Goal: Transaction & Acquisition: Purchase product/service

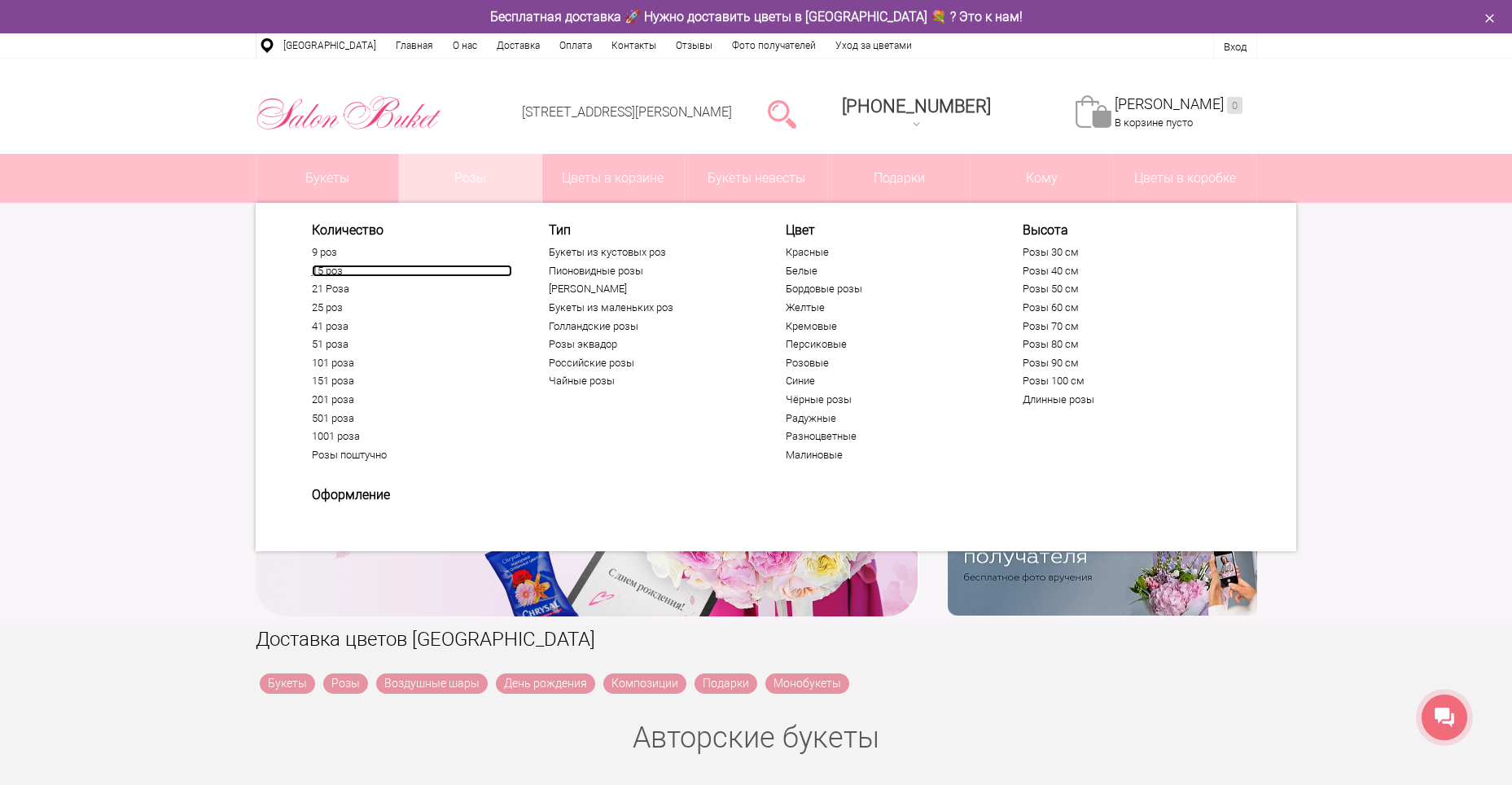
click at [336, 271] on link "15 роз" at bounding box center [412, 271] width 201 height 13
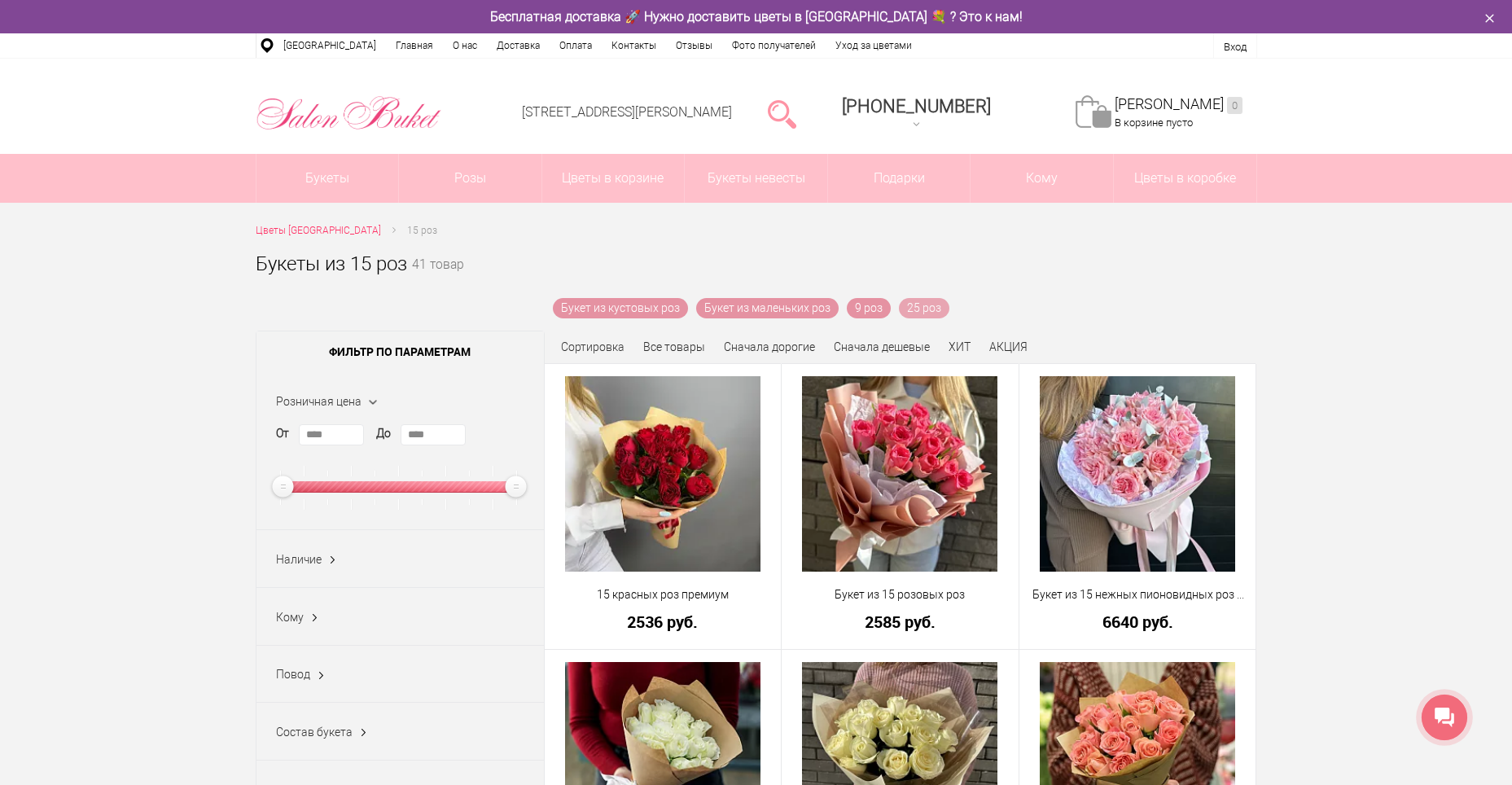
click at [928, 307] on link "25 роз" at bounding box center [924, 308] width 51 height 20
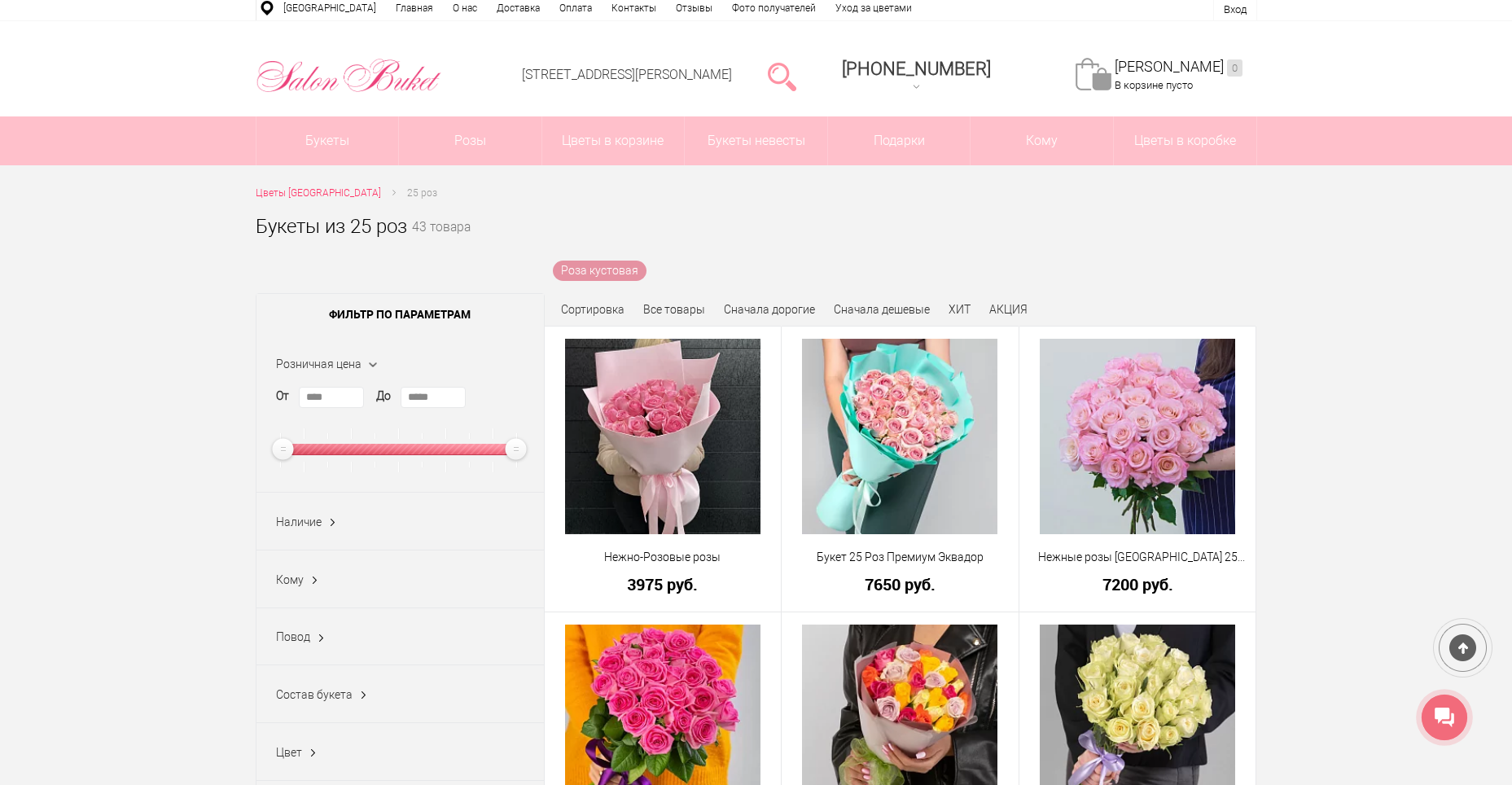
scroll to position [81, 0]
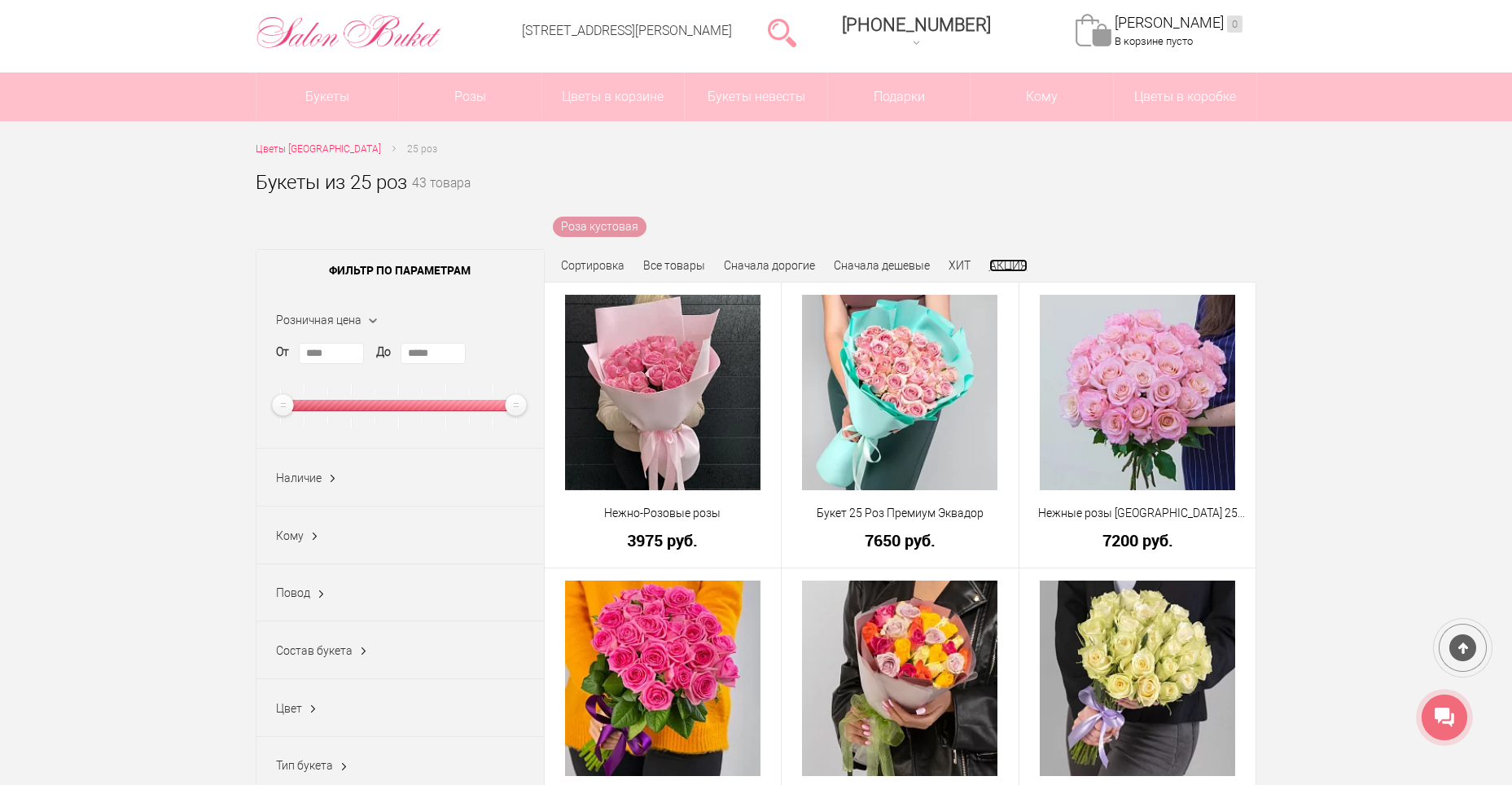
click at [1004, 264] on link "АКЦИЯ" at bounding box center [1008, 265] width 38 height 13
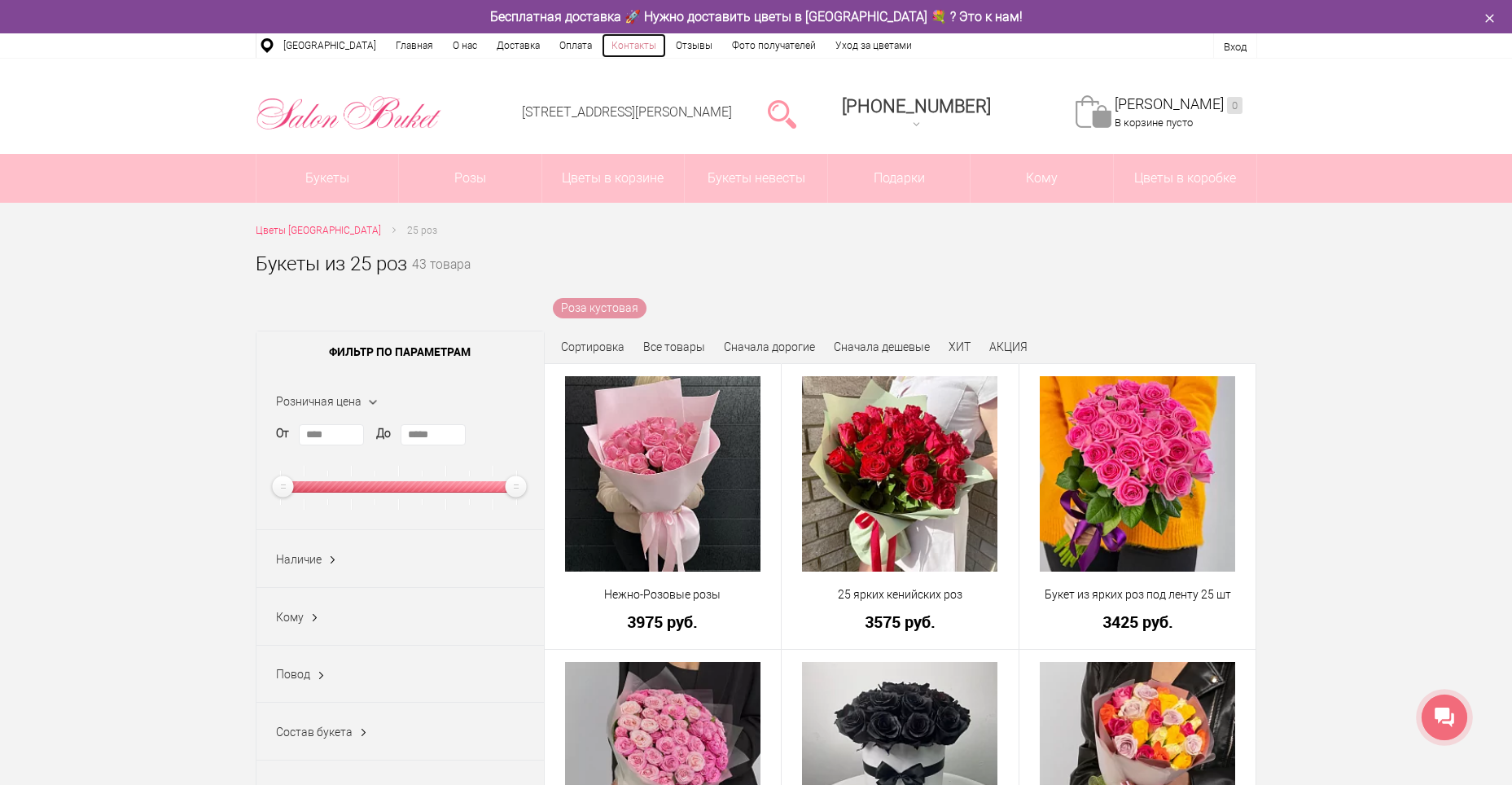
click at [618, 50] on link "Контакты" at bounding box center [634, 46] width 65 height 25
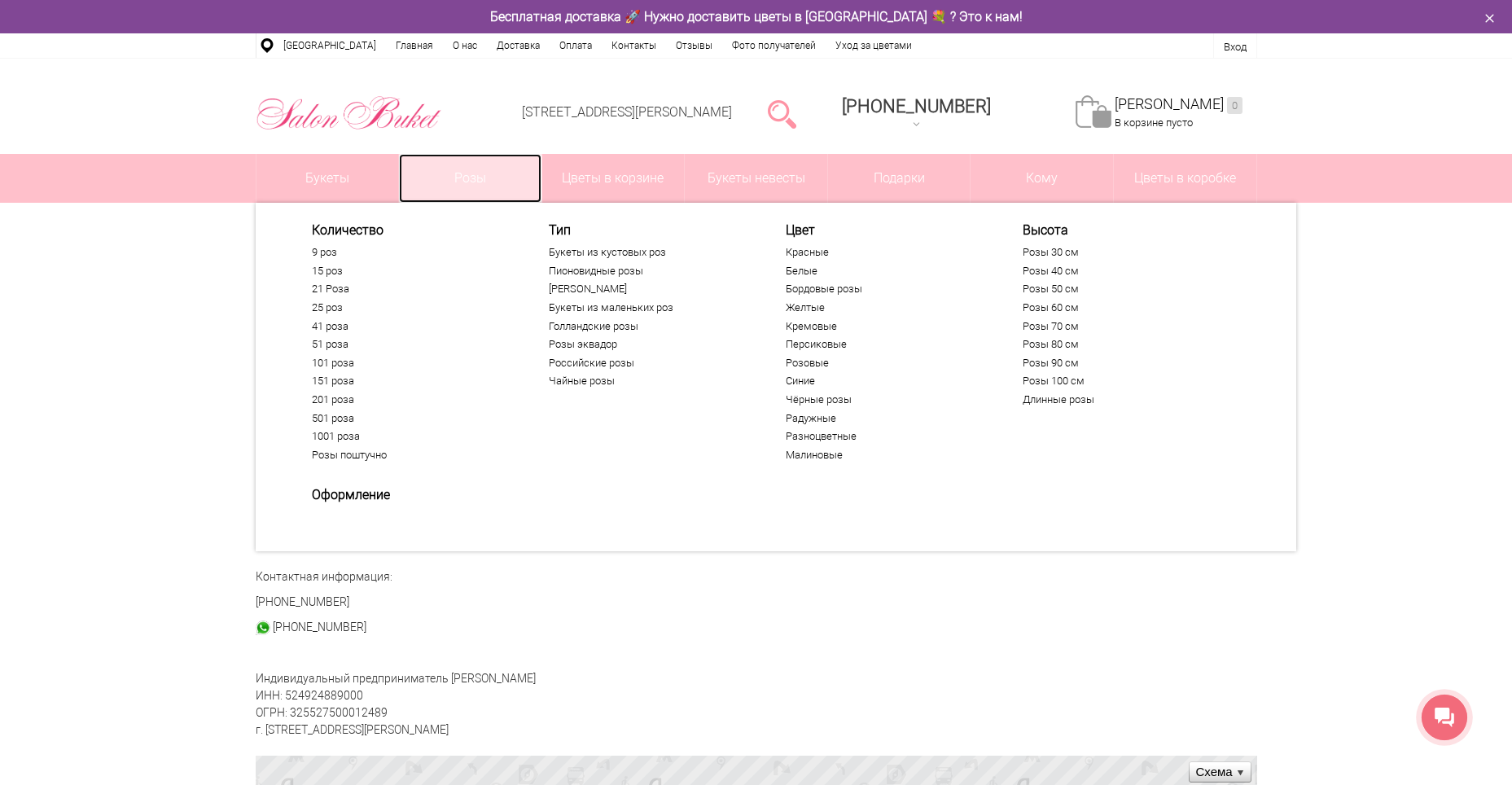
click at [464, 174] on link "Розы" at bounding box center [470, 178] width 142 height 49
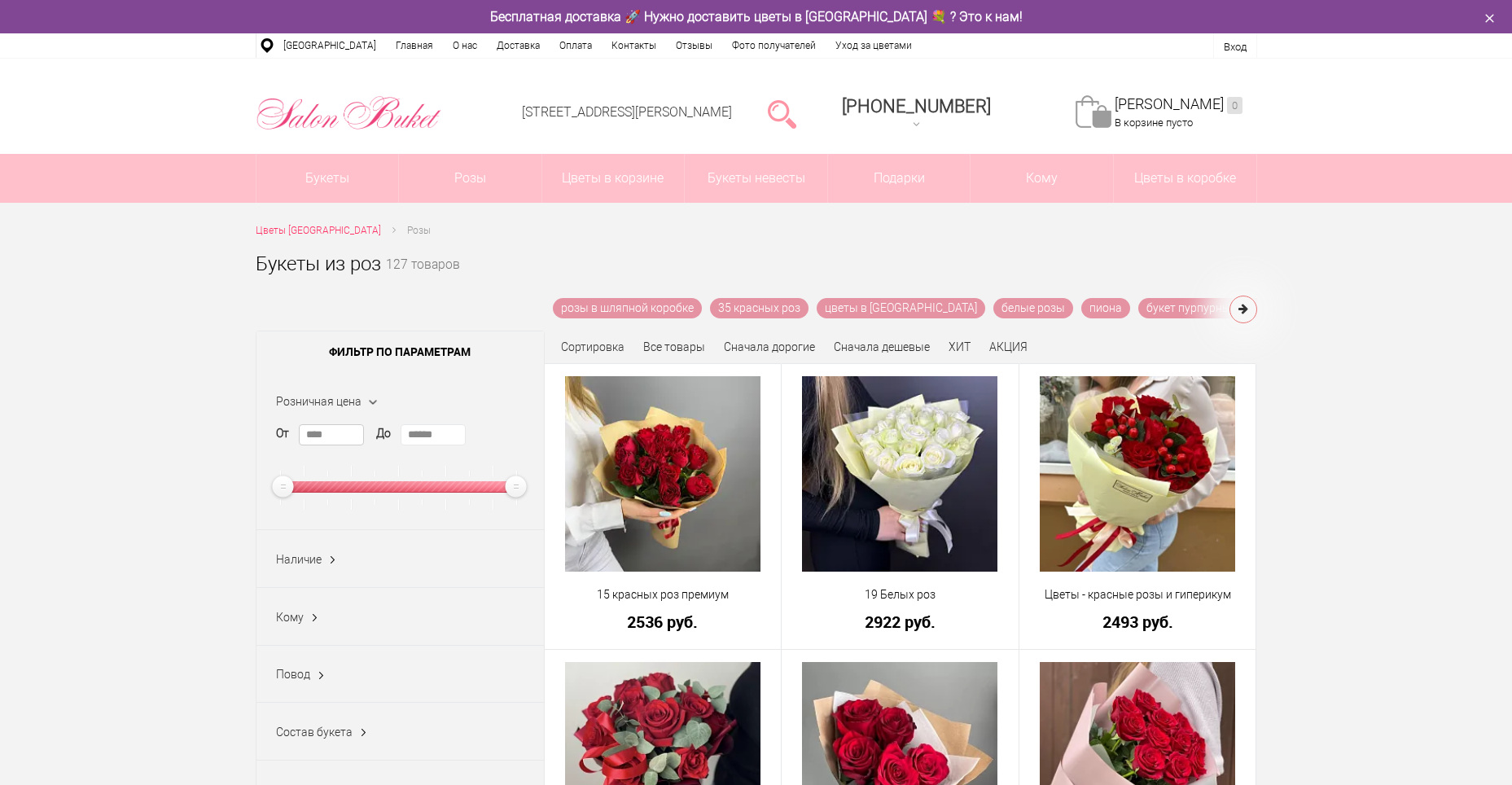
click at [339, 432] on input "****" at bounding box center [332, 435] width 65 height 21
type input "*"
type input "****"
click at [422, 432] on input "******" at bounding box center [433, 435] width 65 height 21
drag, startPoint x: 445, startPoint y: 435, endPoint x: 404, endPoint y: 438, distance: 41.1
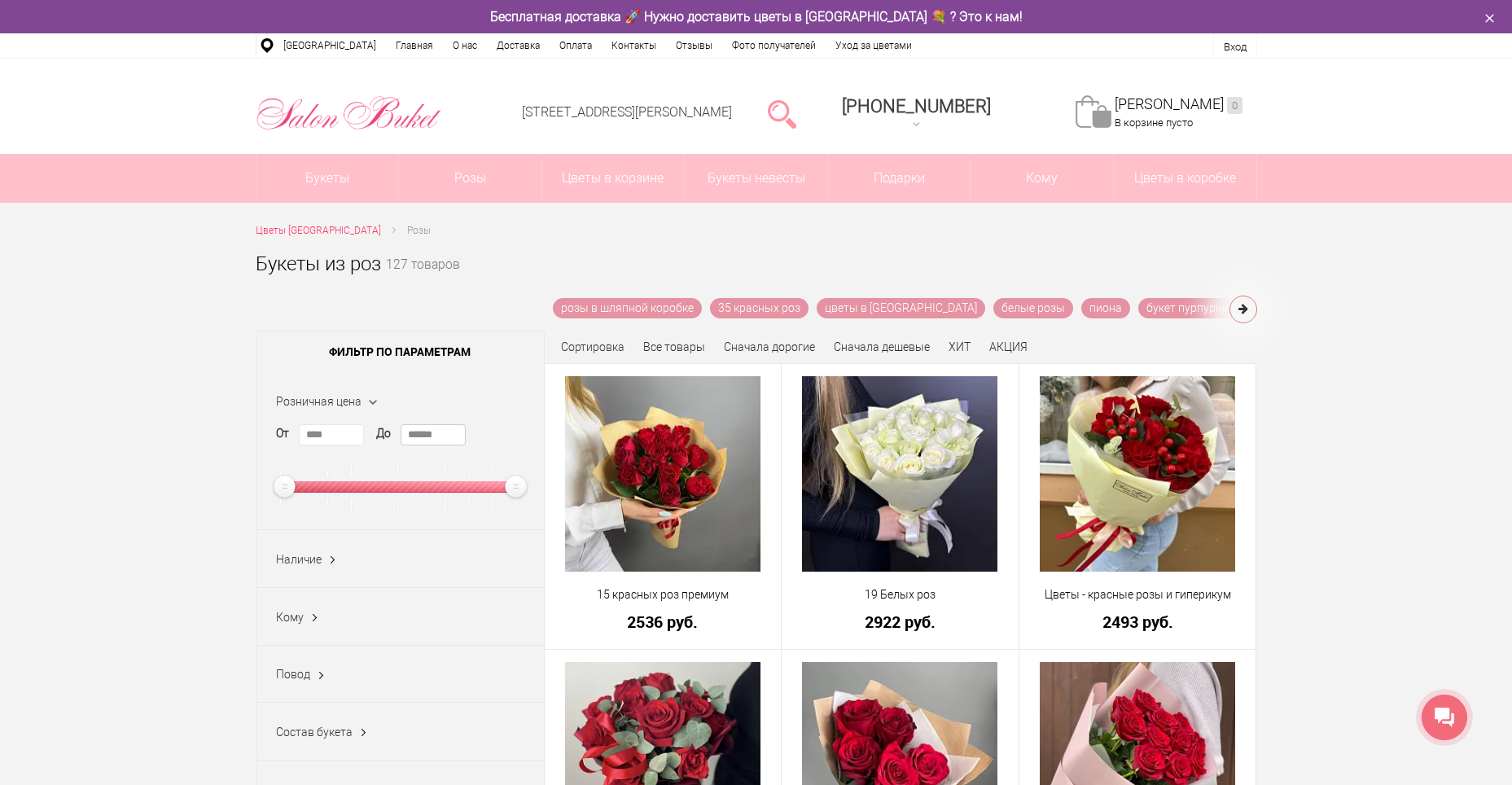
click at [404, 438] on input "******" at bounding box center [433, 435] width 65 height 21
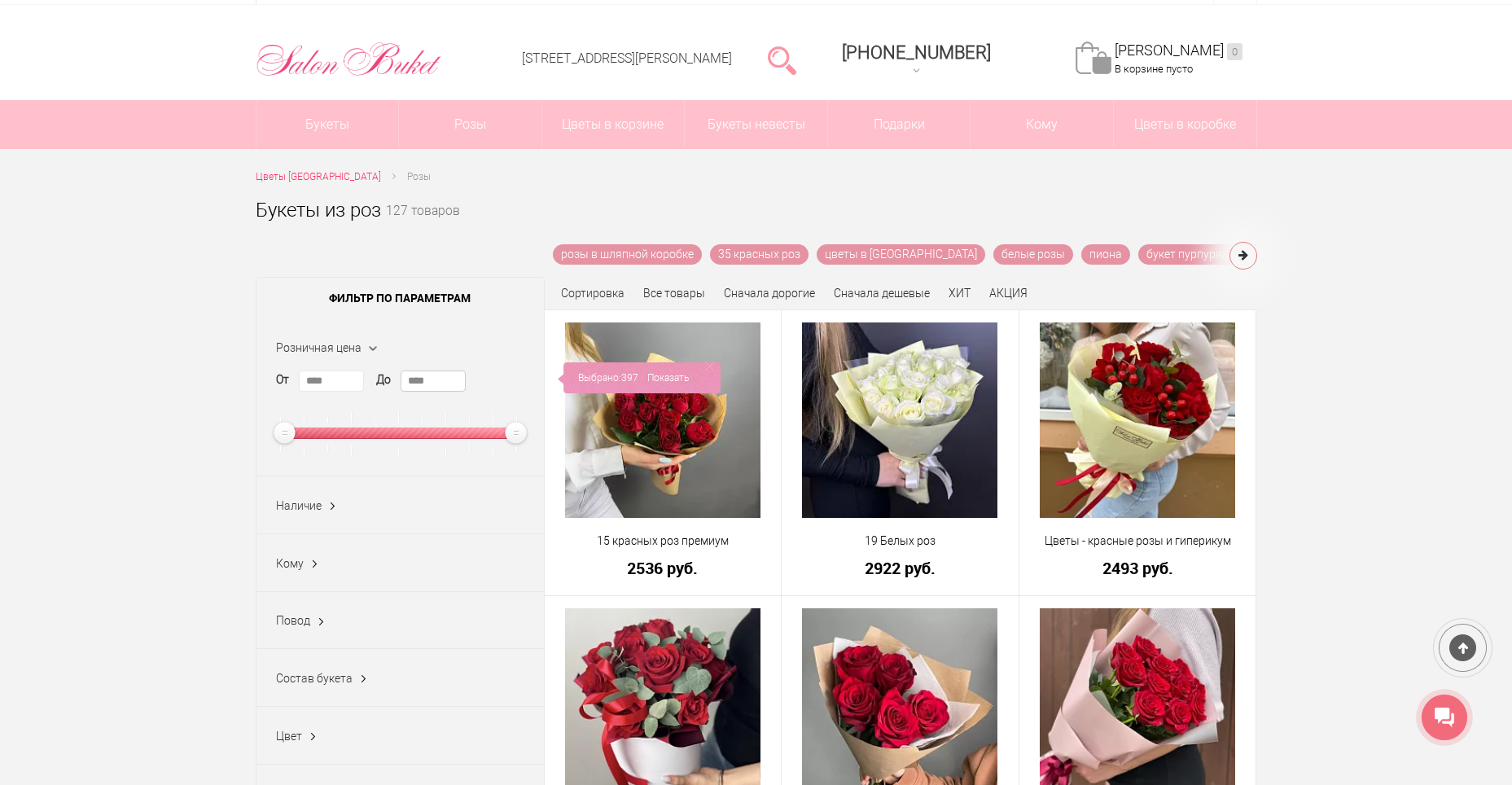
scroll to position [163, 0]
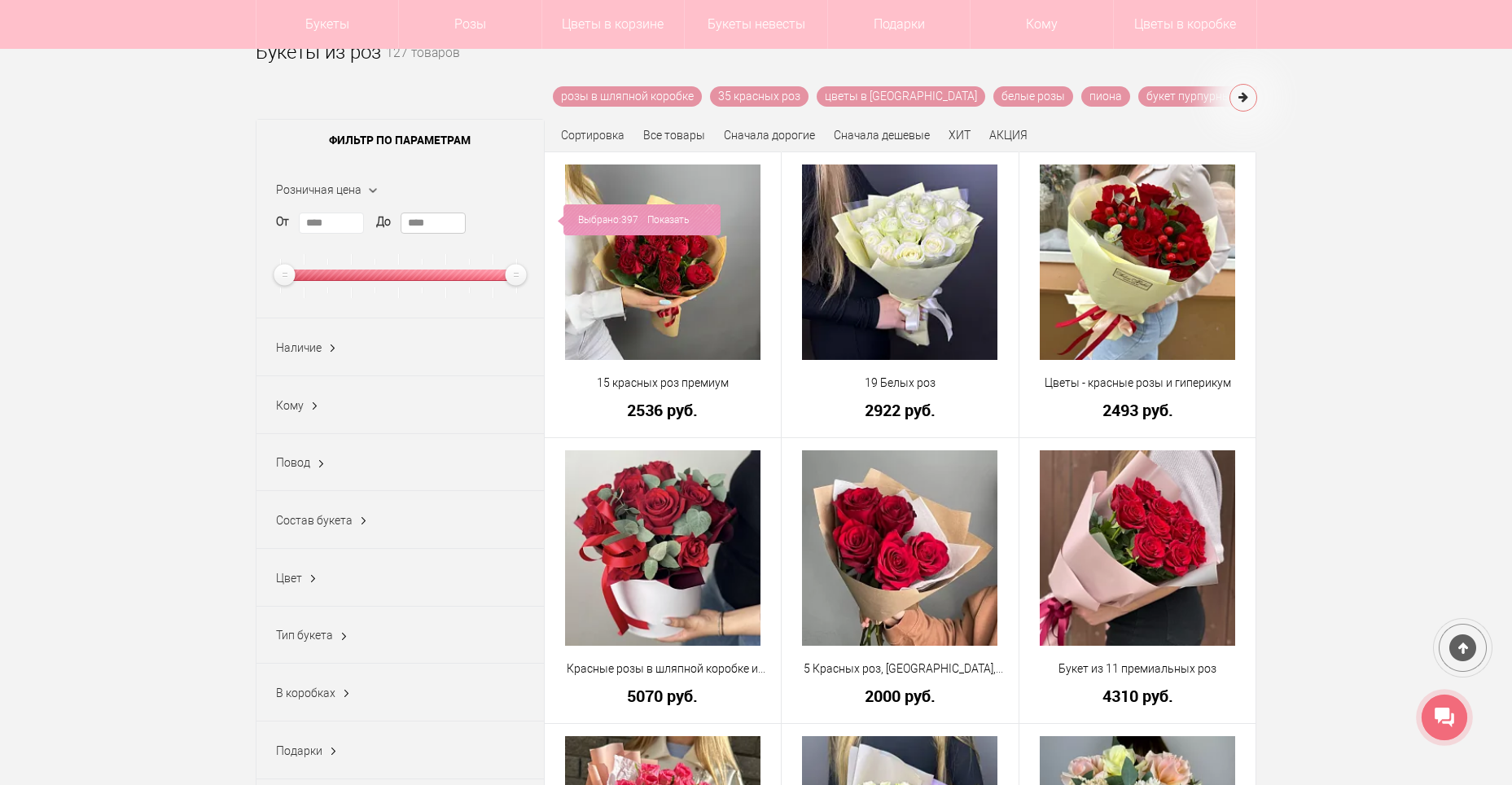
type input "****"
click at [361, 528] on ins at bounding box center [363, 521] width 17 height 21
click at [332, 690] on link "Показать еще 4" at bounding box center [317, 685] width 83 height 13
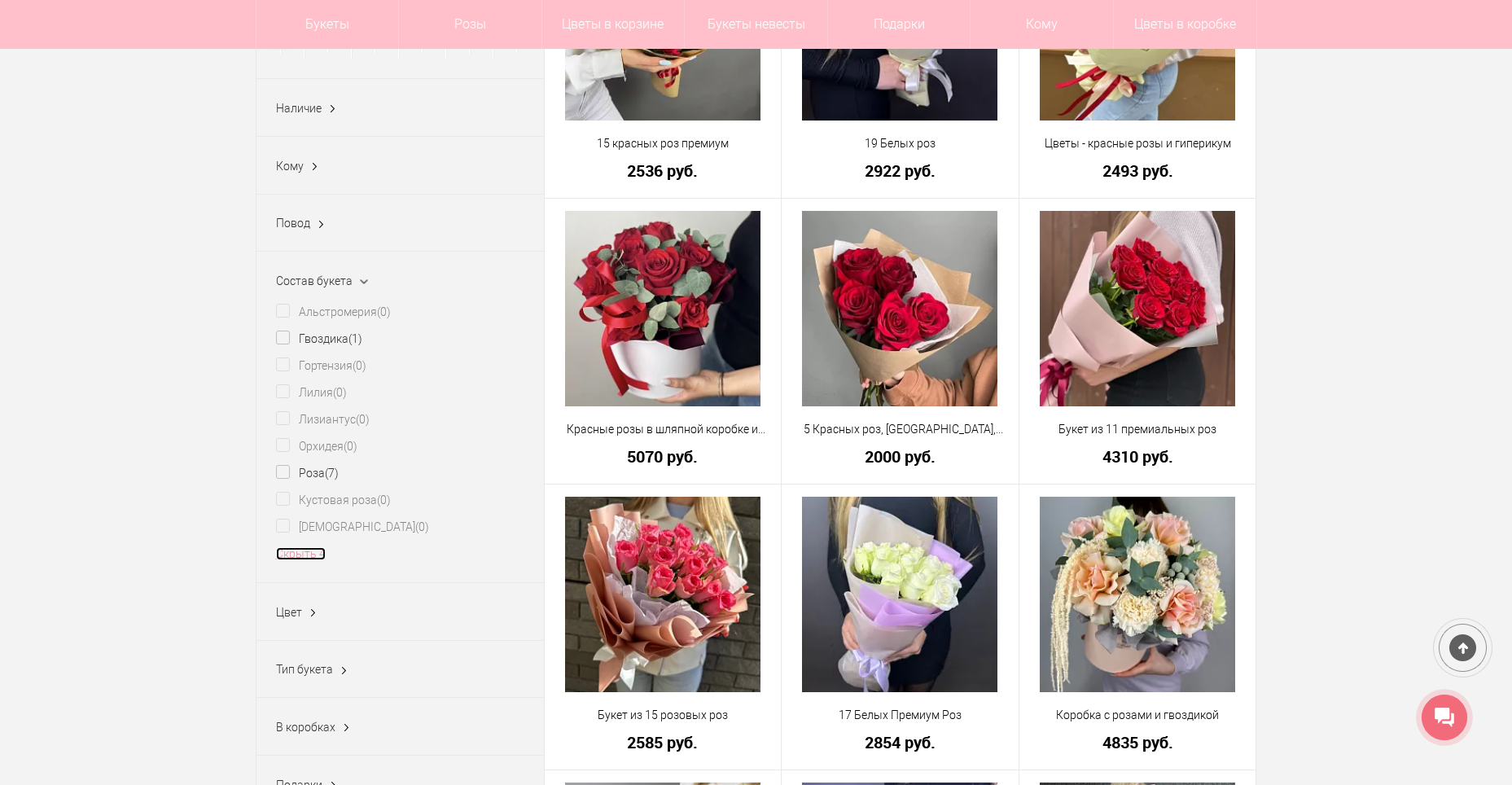
scroll to position [407, 0]
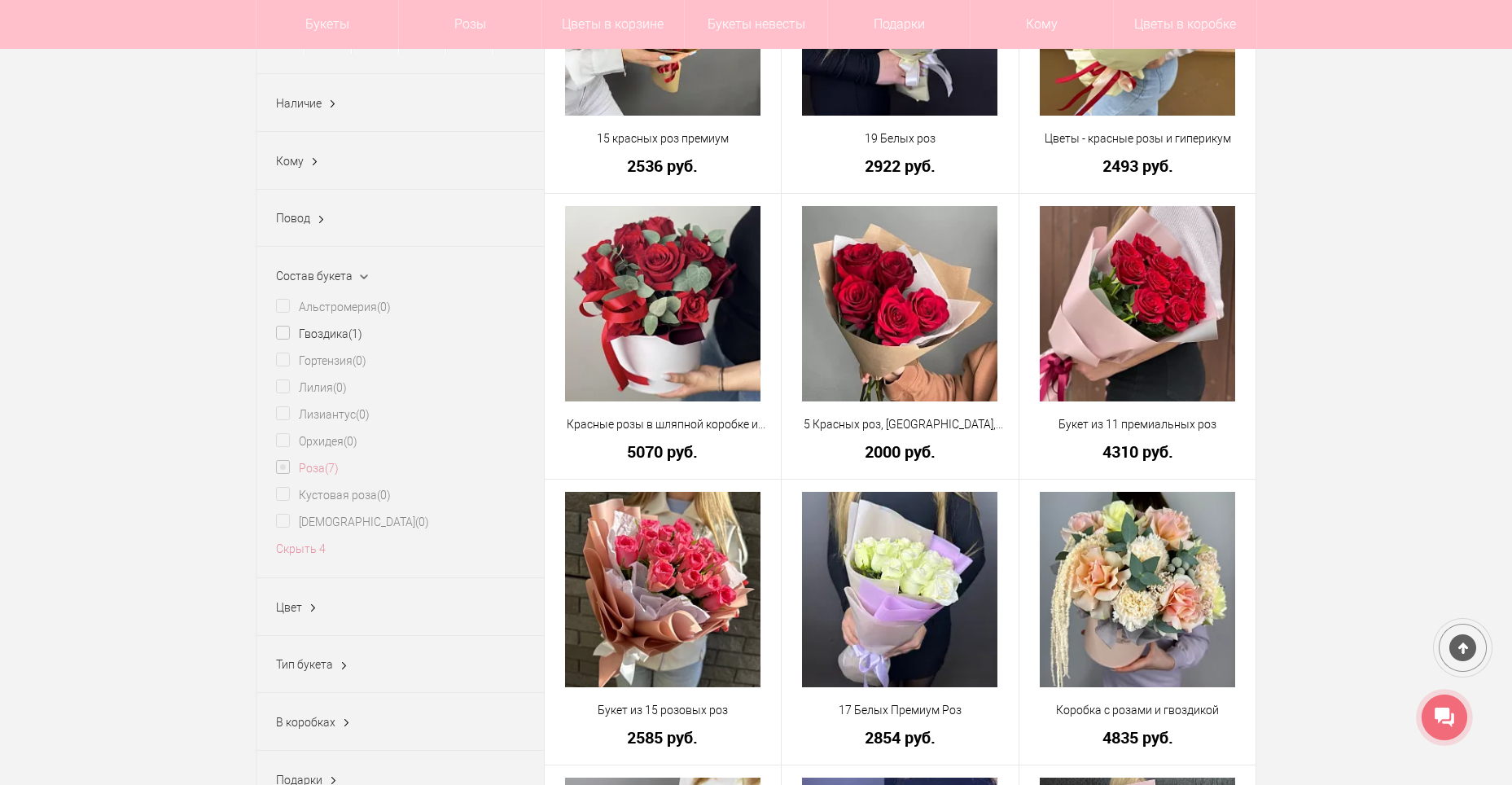
click at [284, 477] on label "Роза (7)" at bounding box center [307, 468] width 63 height 17
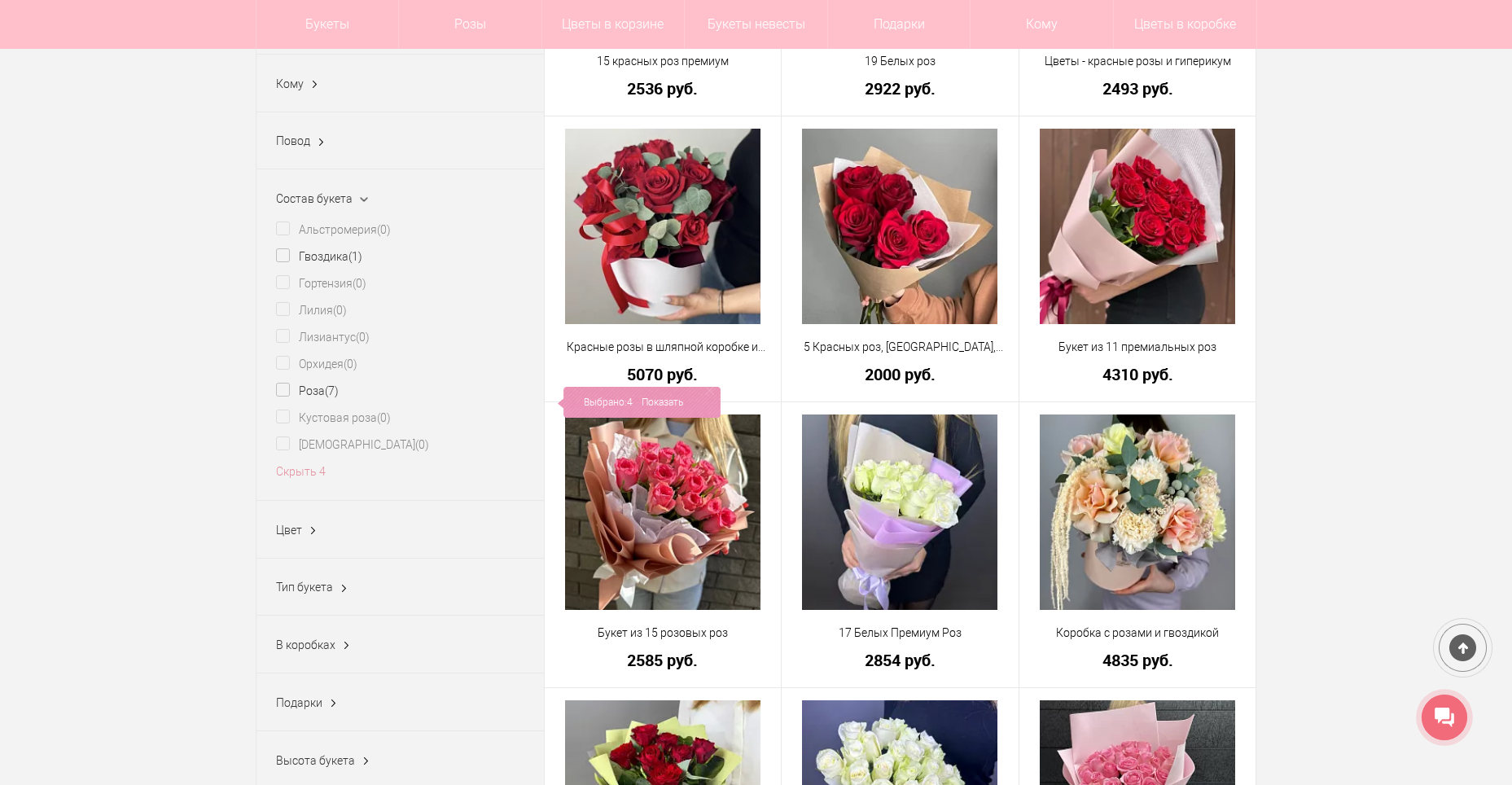
scroll to position [489, 0]
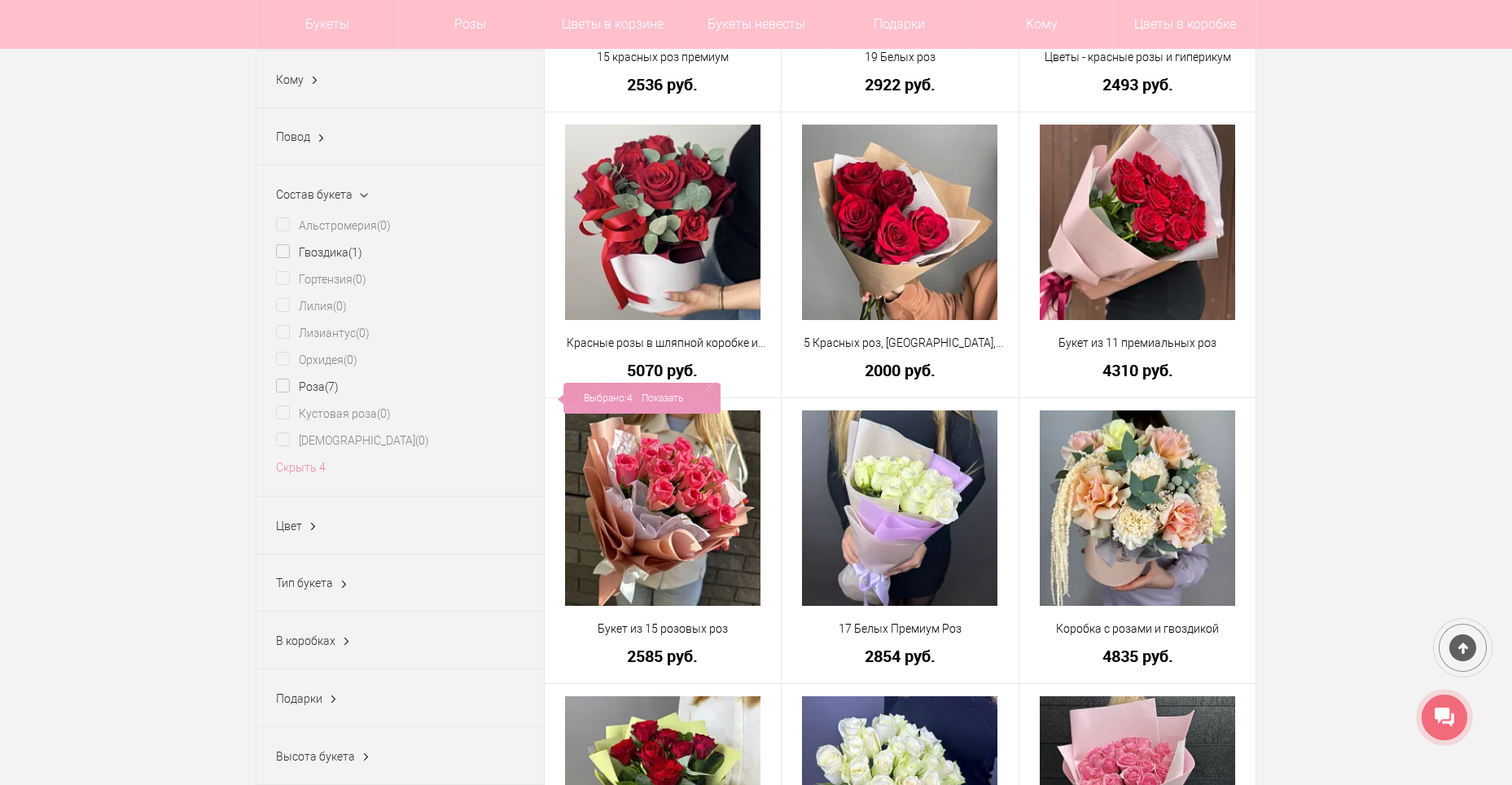
click at [323, 530] on div "Цвет Алый (0) Бежевый (1) Бело-розовый (2) Белый (1) Бордовый (0) Голубой (0) Ж…" at bounding box center [399, 526] width 287 height 58
click at [315, 533] on ins at bounding box center [313, 526] width 17 height 21
click at [340, 697] on link "Показать еще 13" at bounding box center [320, 691] width 89 height 13
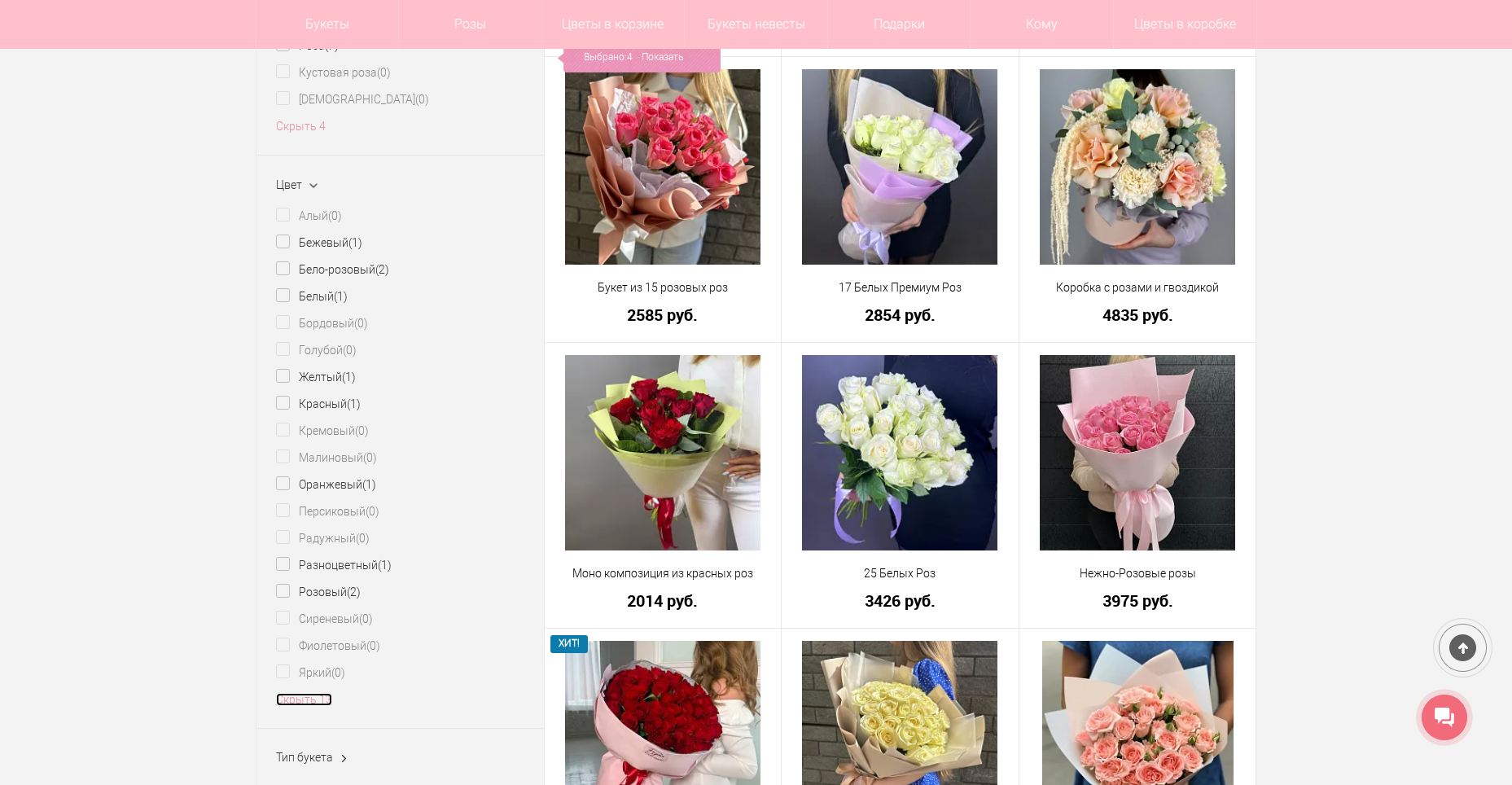
scroll to position [896, 0]
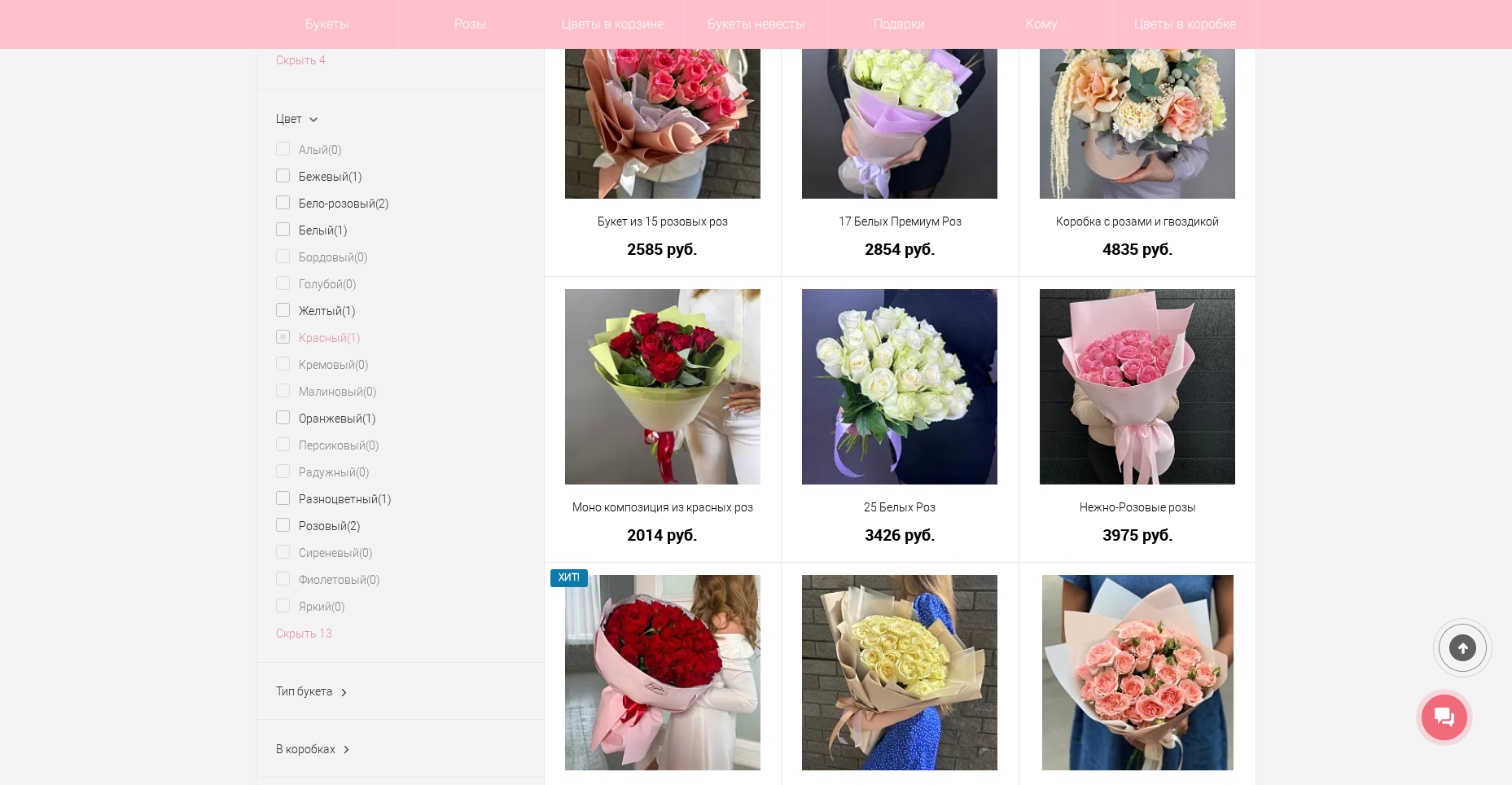
click at [282, 341] on label "Красный (1)" at bounding box center [318, 338] width 84 height 17
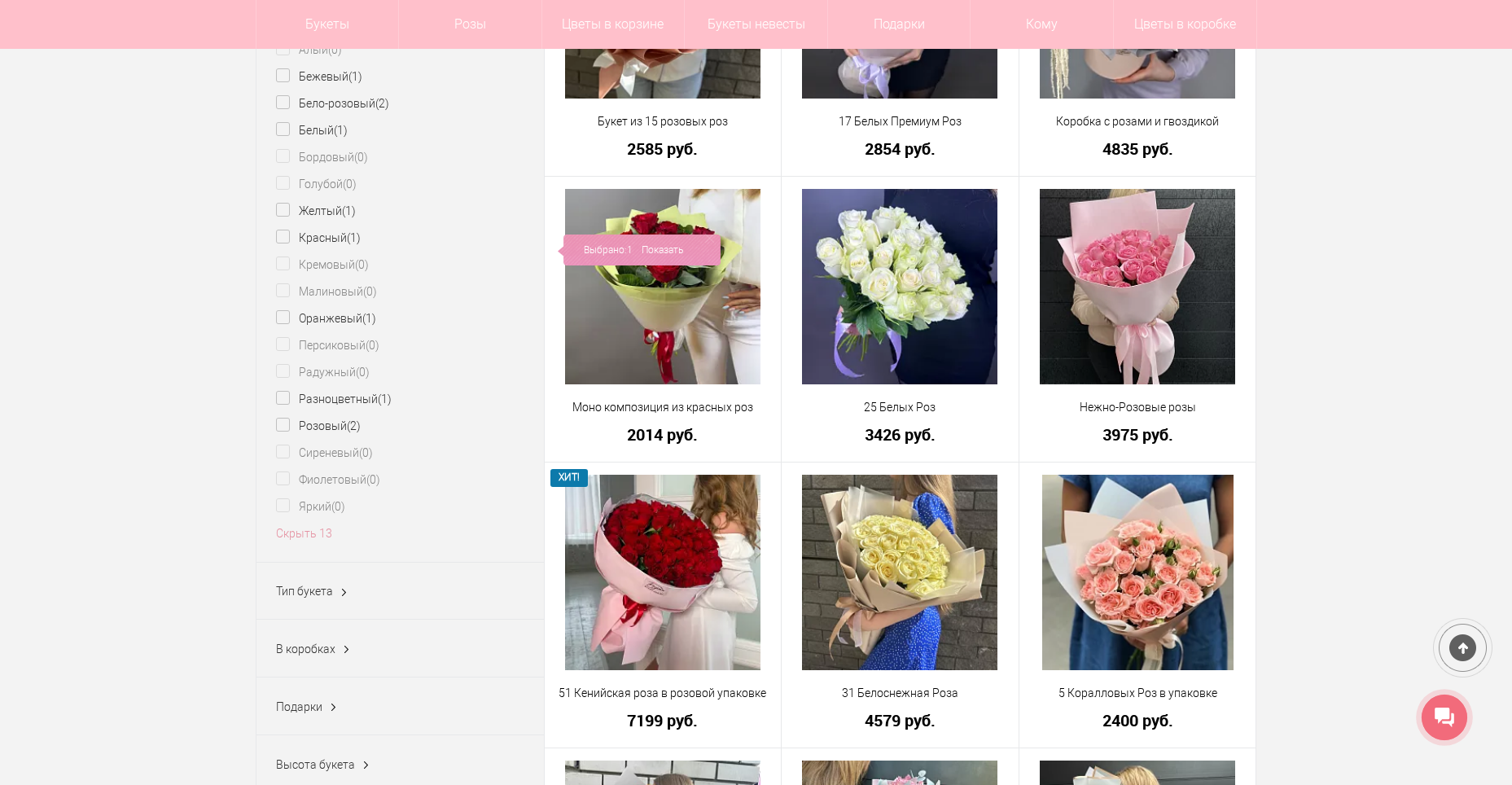
scroll to position [977, 0]
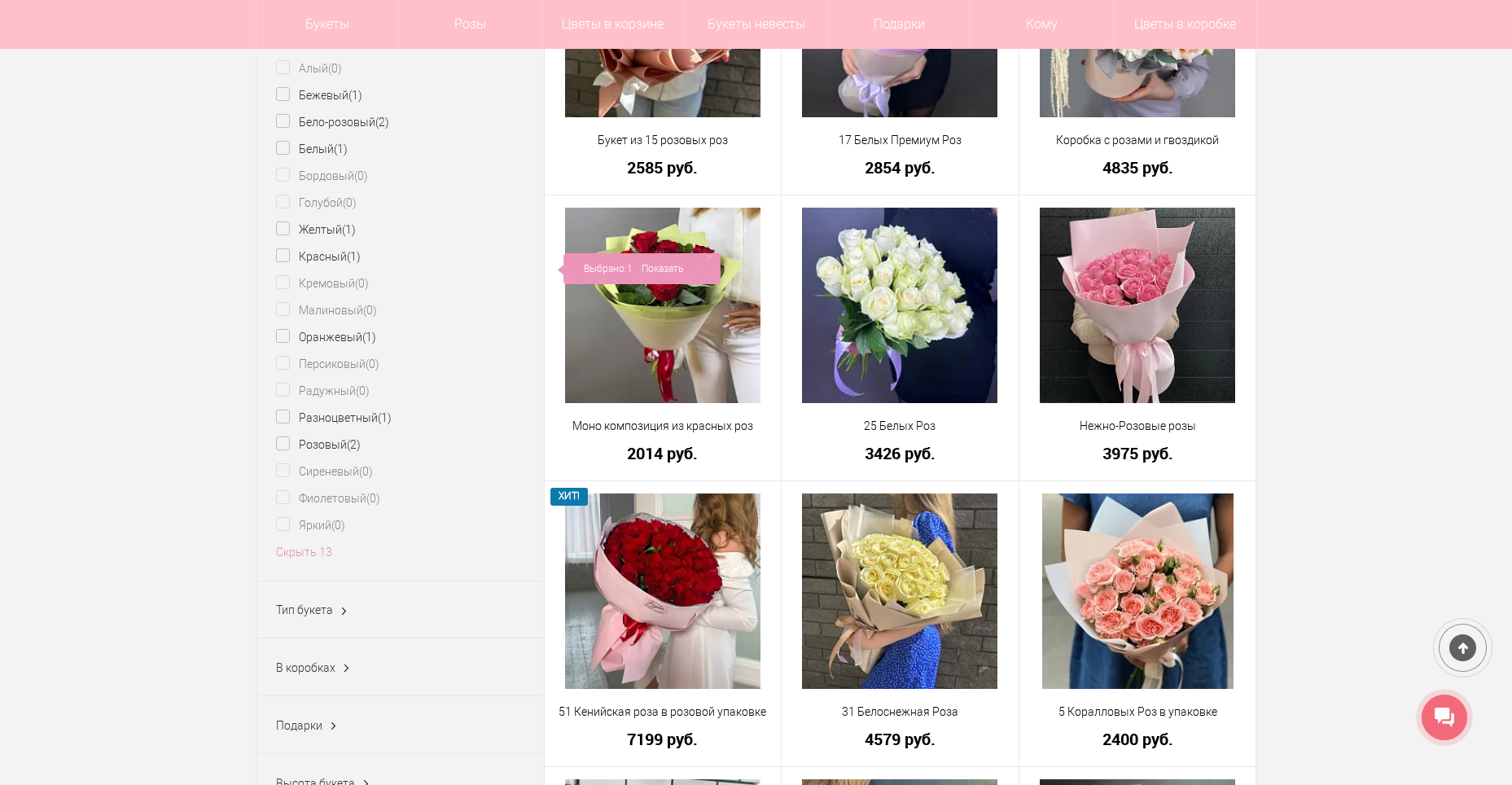
click at [336, 620] on ins at bounding box center [344, 611] width 17 height 21
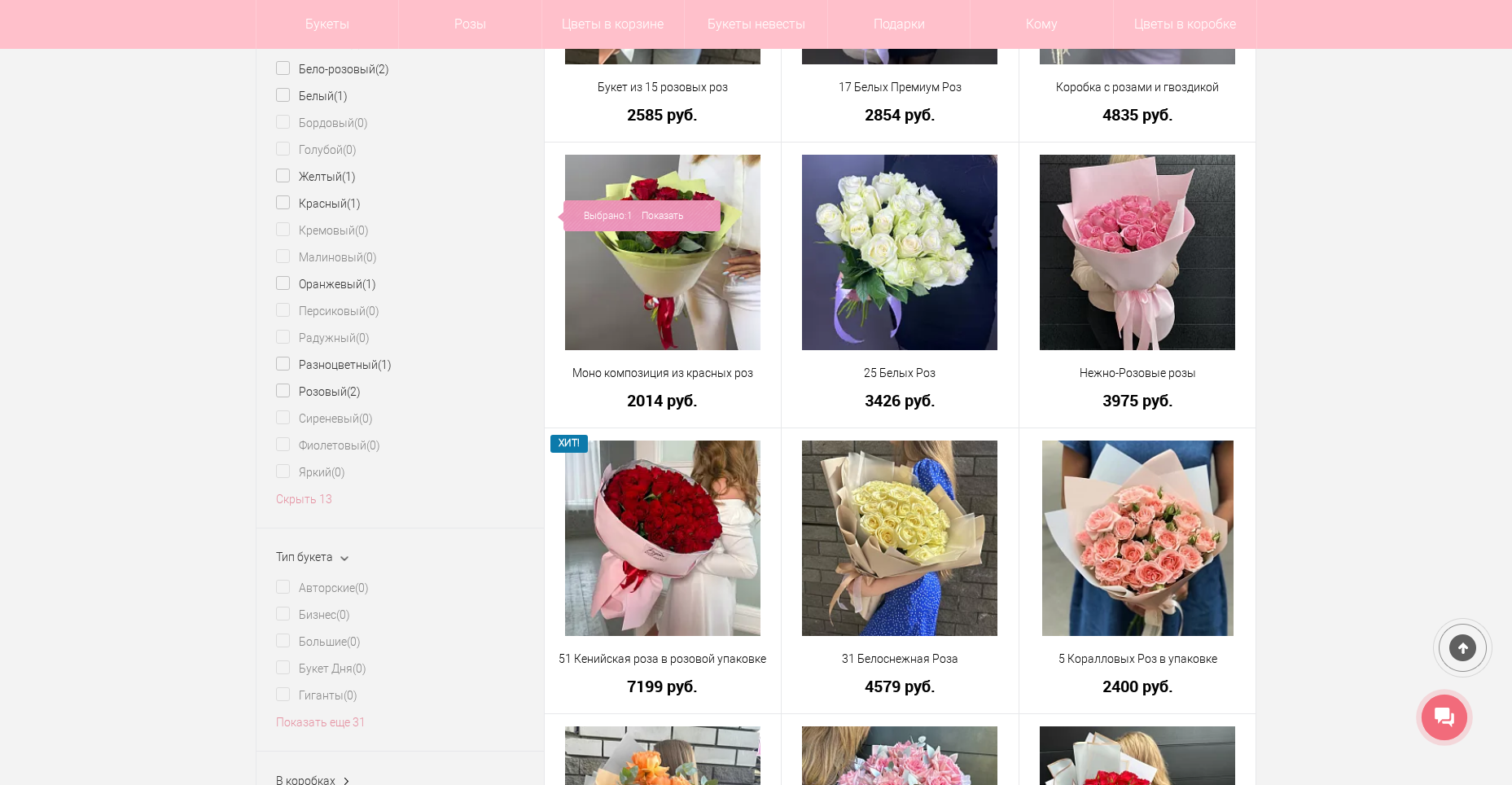
scroll to position [1058, 0]
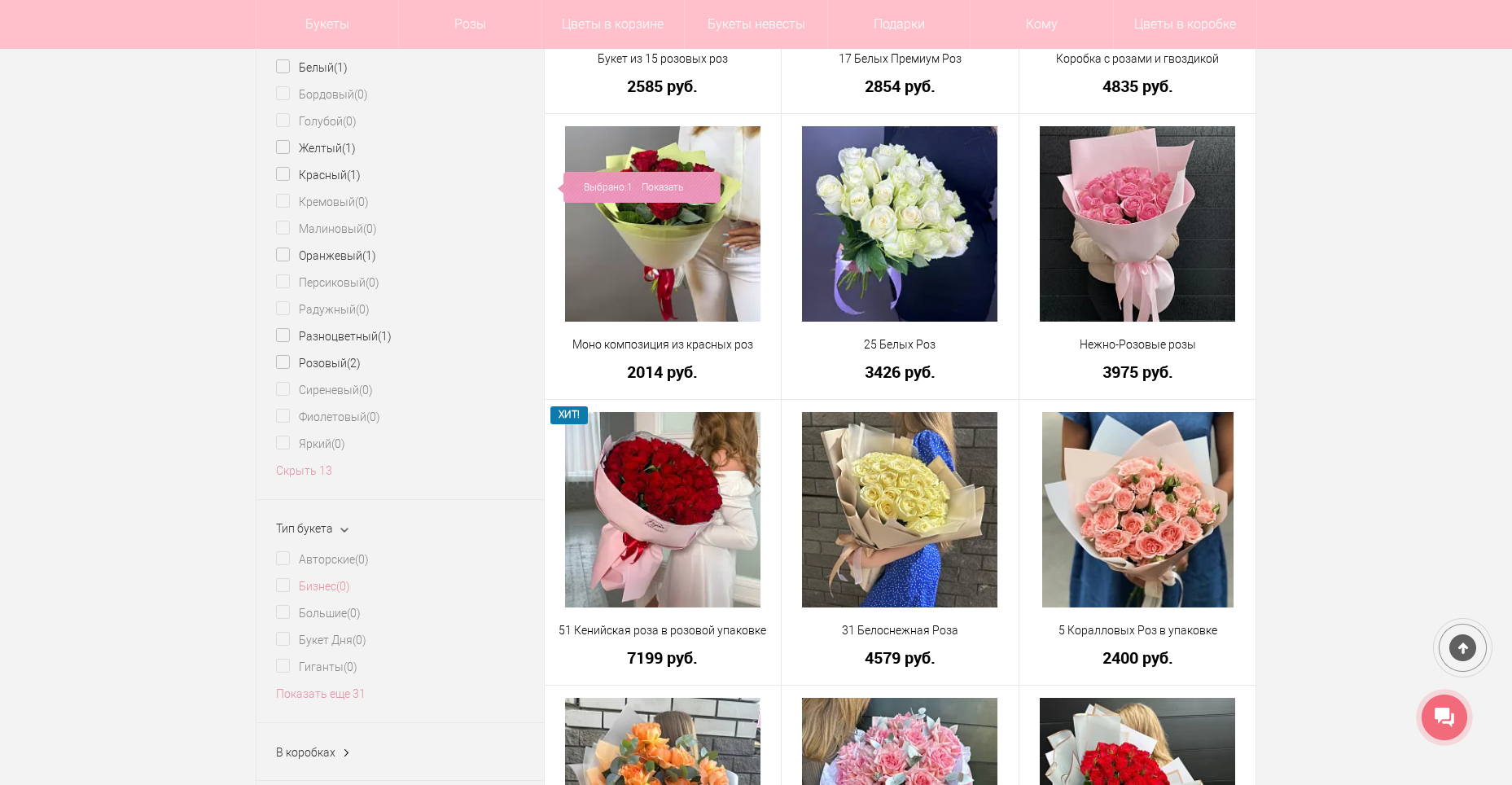
click at [278, 593] on label "Бизнес (0)" at bounding box center [313, 586] width 74 height 17
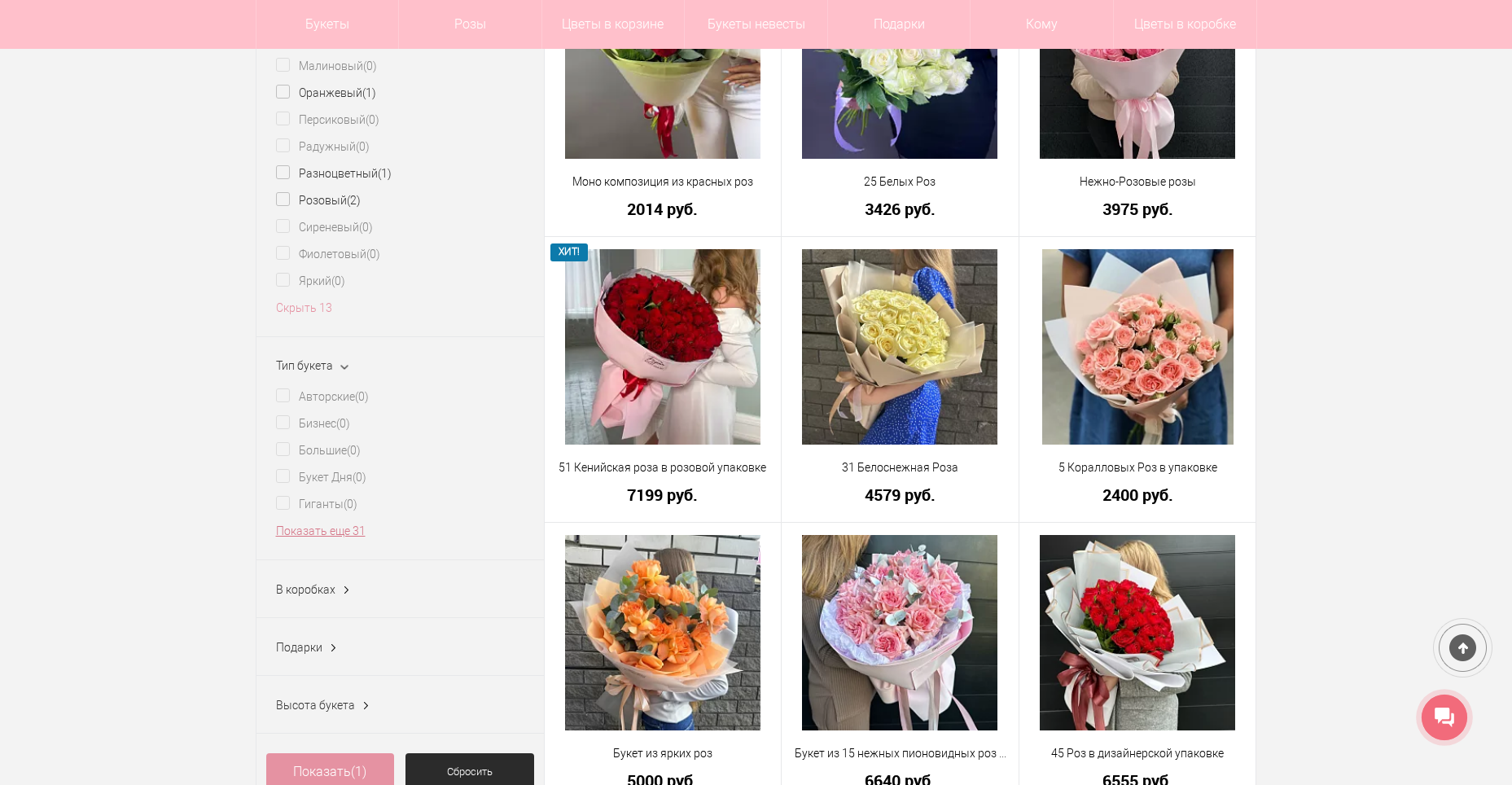
scroll to position [1302, 0]
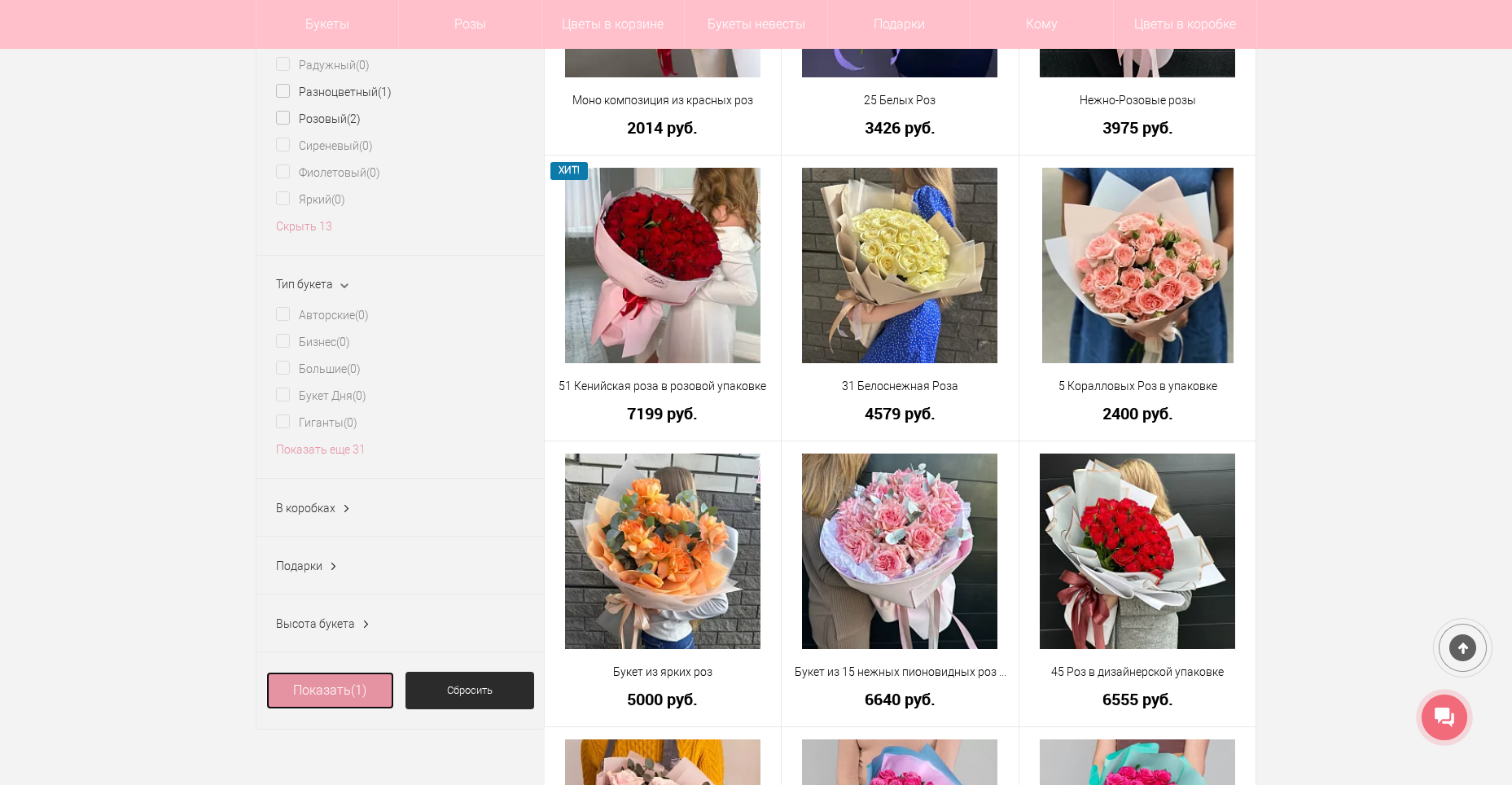
click at [327, 701] on link "Показать (1)" at bounding box center [330, 690] width 129 height 38
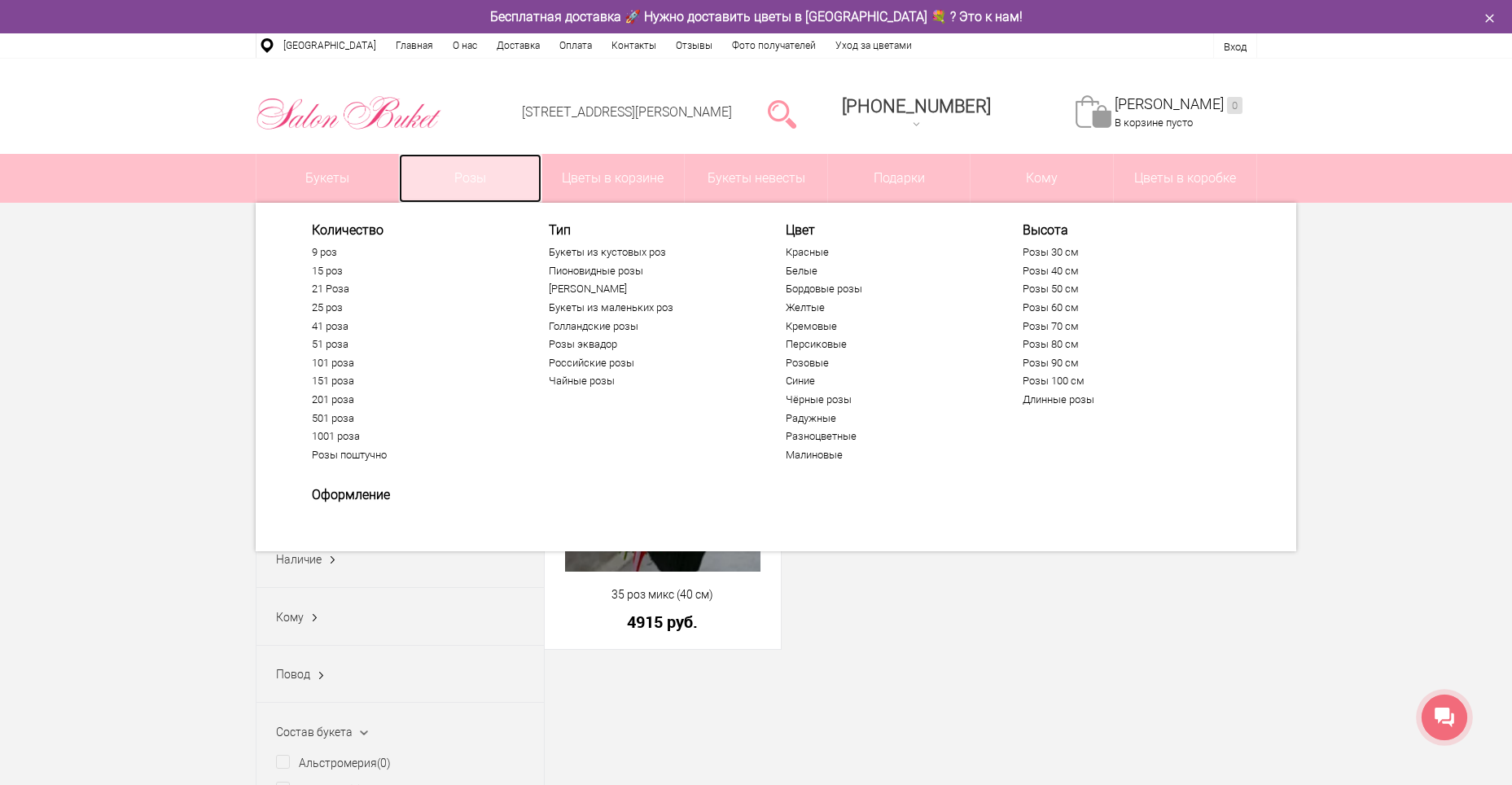
click at [462, 175] on link "Розы" at bounding box center [470, 178] width 142 height 49
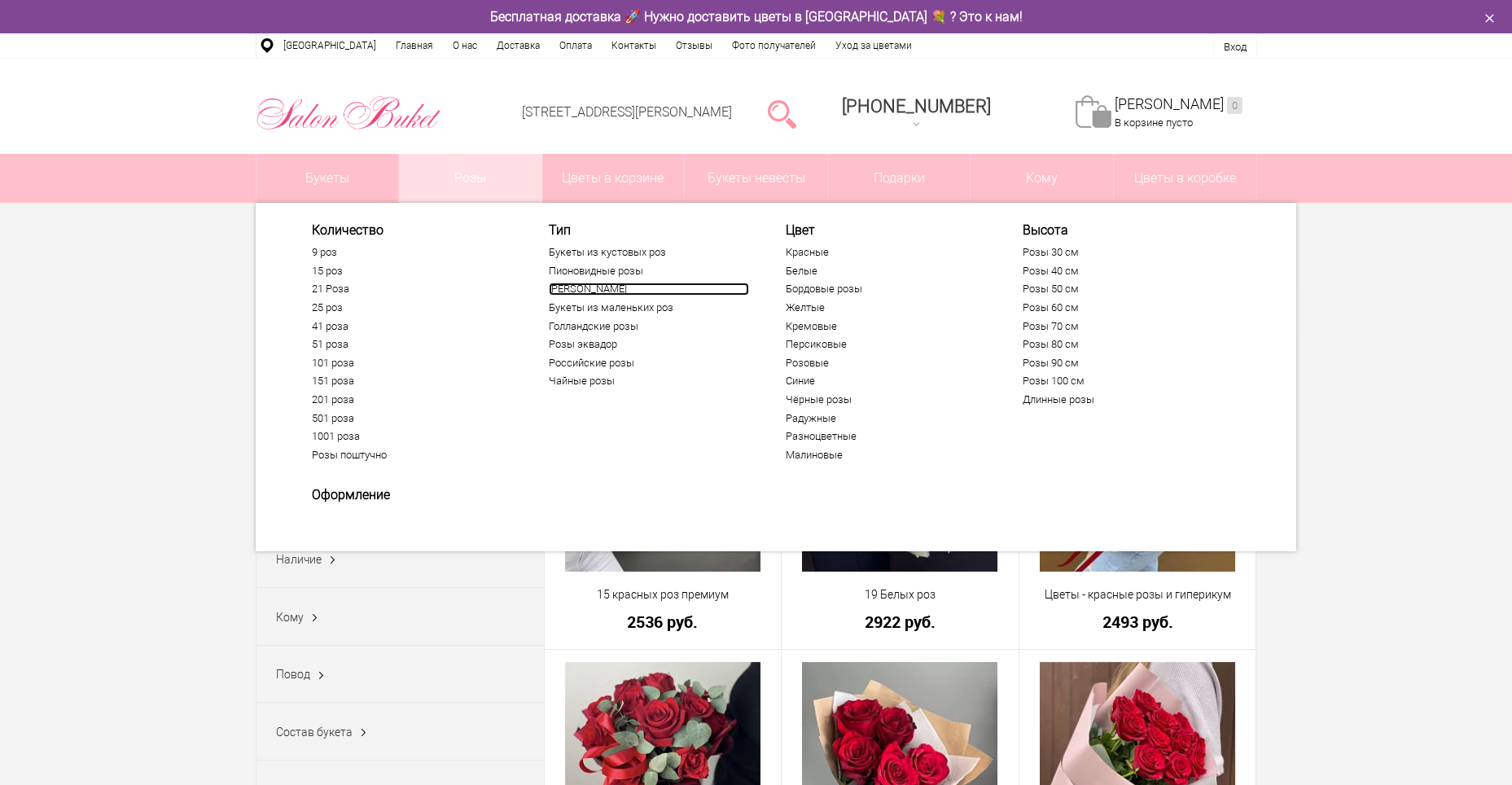
click at [568, 287] on link "[PERSON_NAME]" at bounding box center [648, 289] width 201 height 13
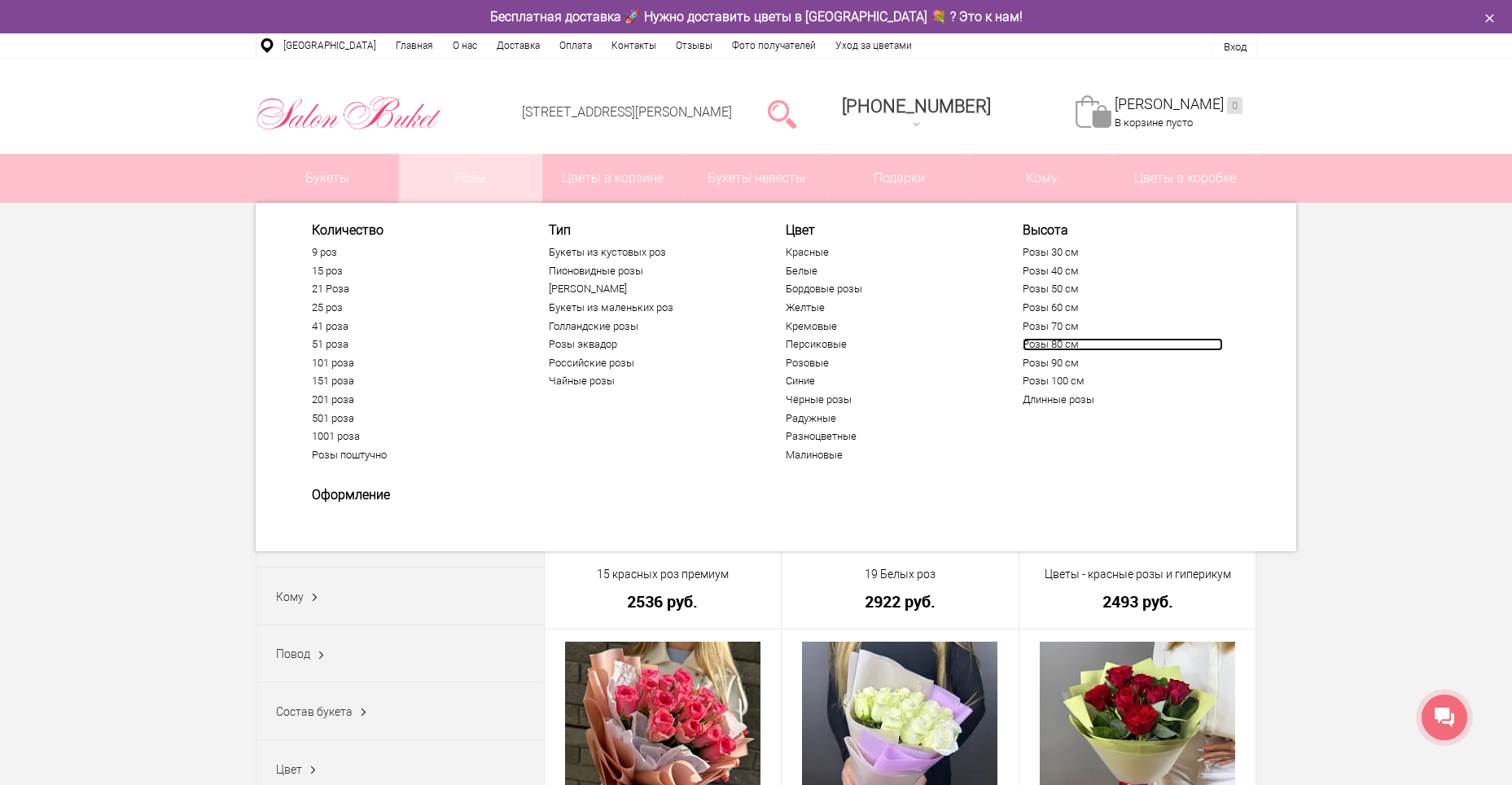
click at [1063, 350] on link "Розы 80 см" at bounding box center [1122, 345] width 201 height 13
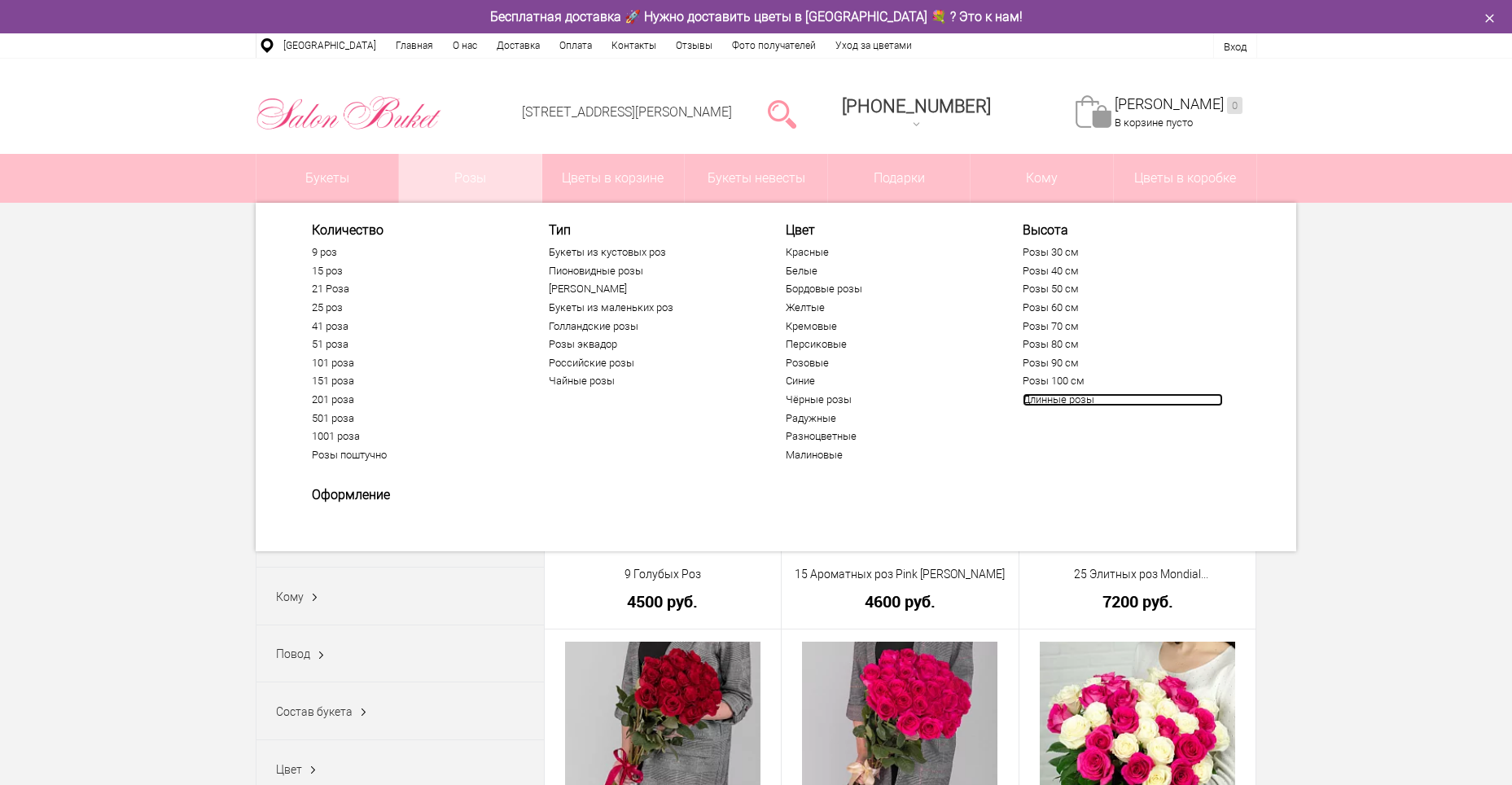
click at [1075, 403] on link "Длинные розы" at bounding box center [1122, 399] width 201 height 13
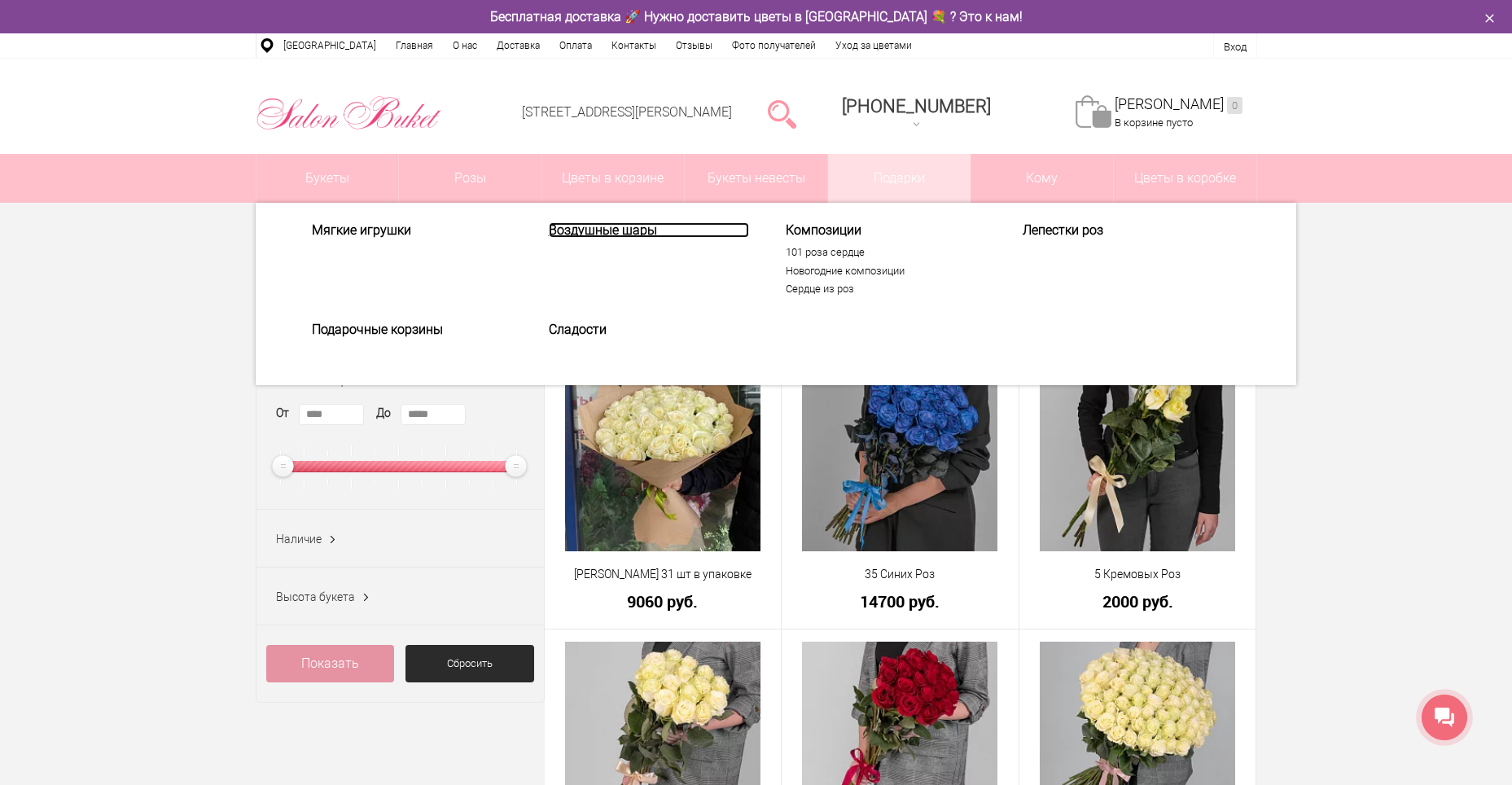
click at [601, 231] on link "Воздушные шары" at bounding box center [648, 229] width 201 height 16
click at [616, 233] on link "Воздушные шары" at bounding box center [648, 229] width 201 height 16
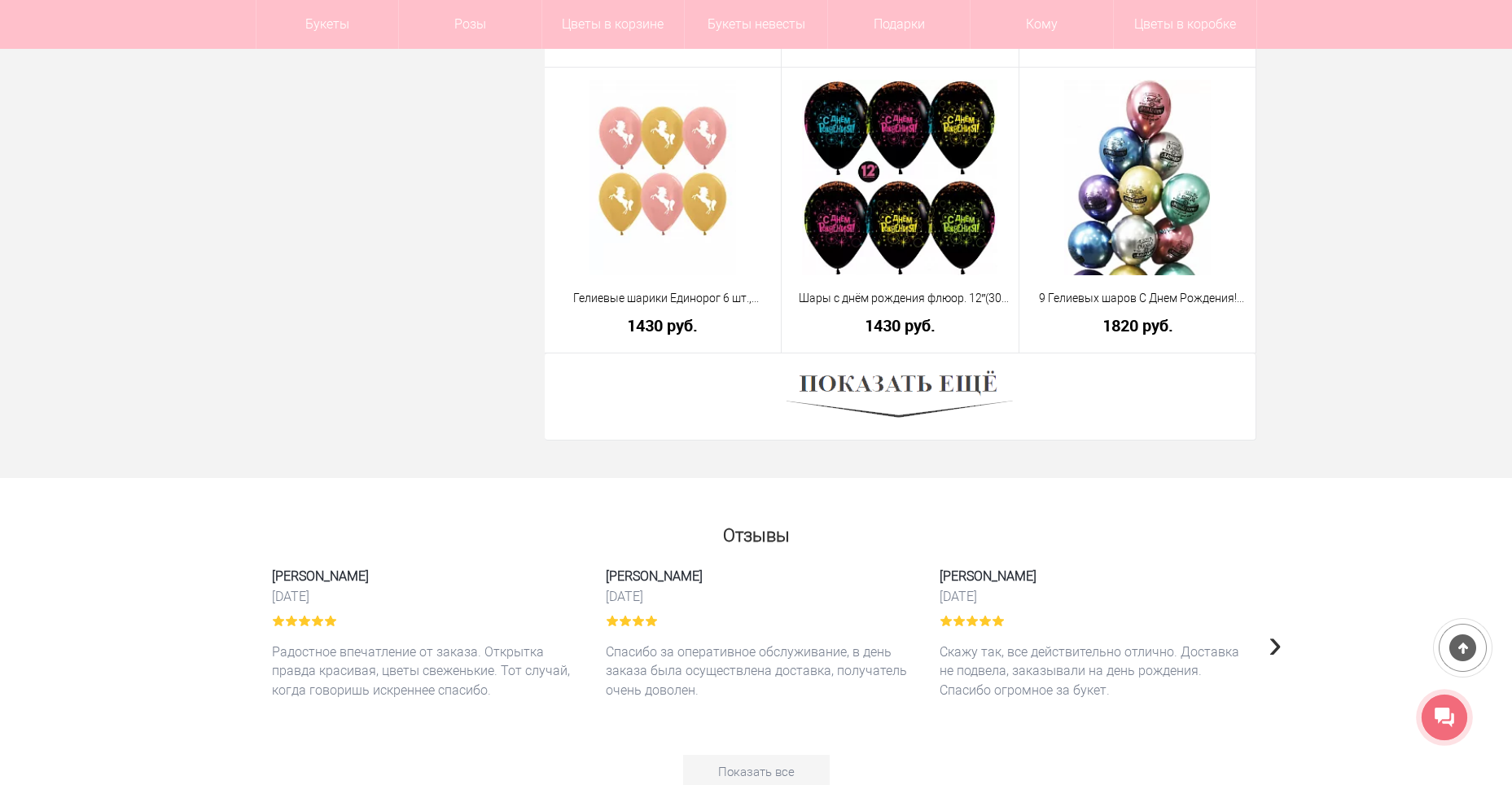
scroll to position [4721, 0]
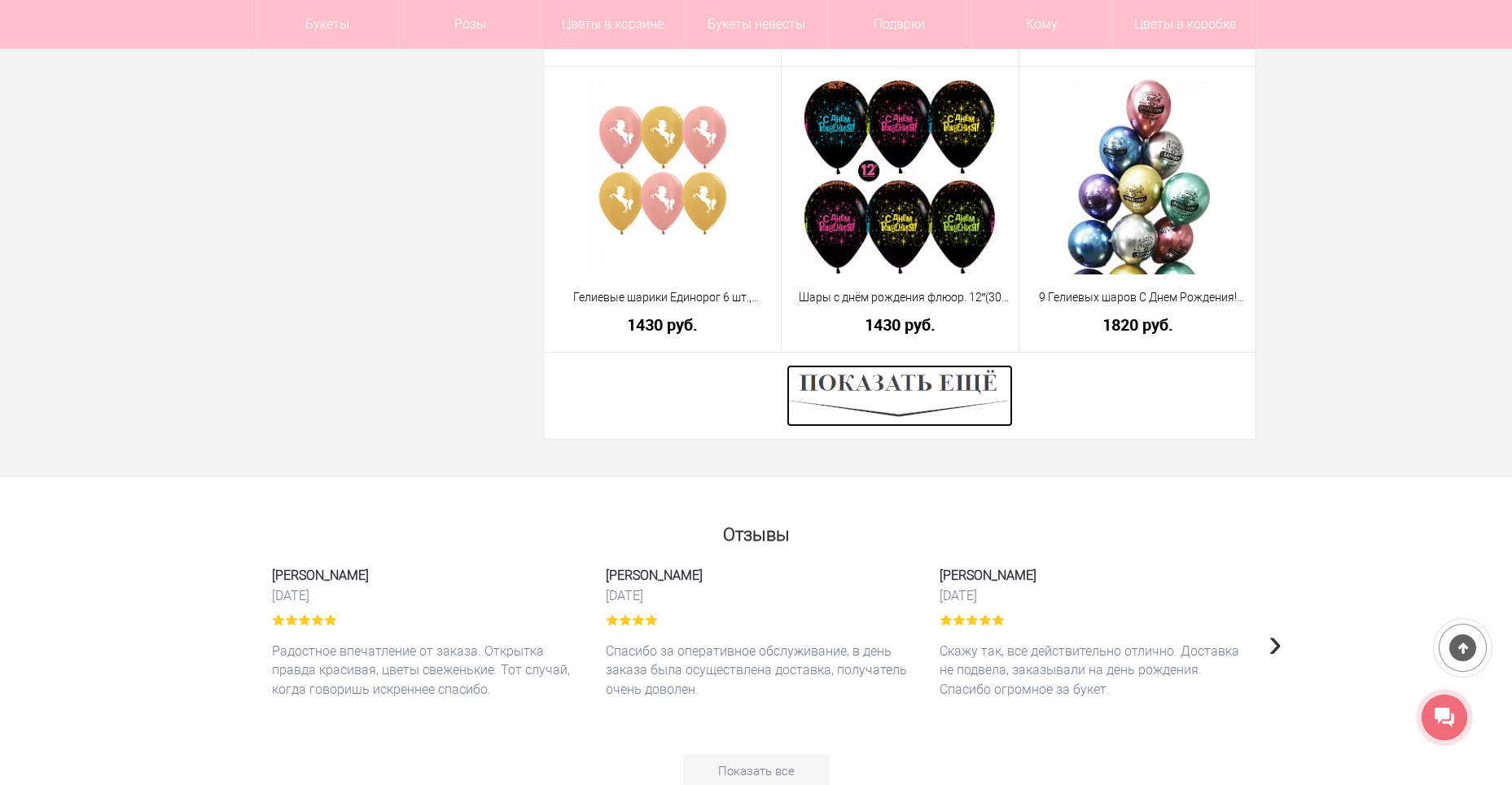
click at [964, 390] on img at bounding box center [900, 395] width 226 height 62
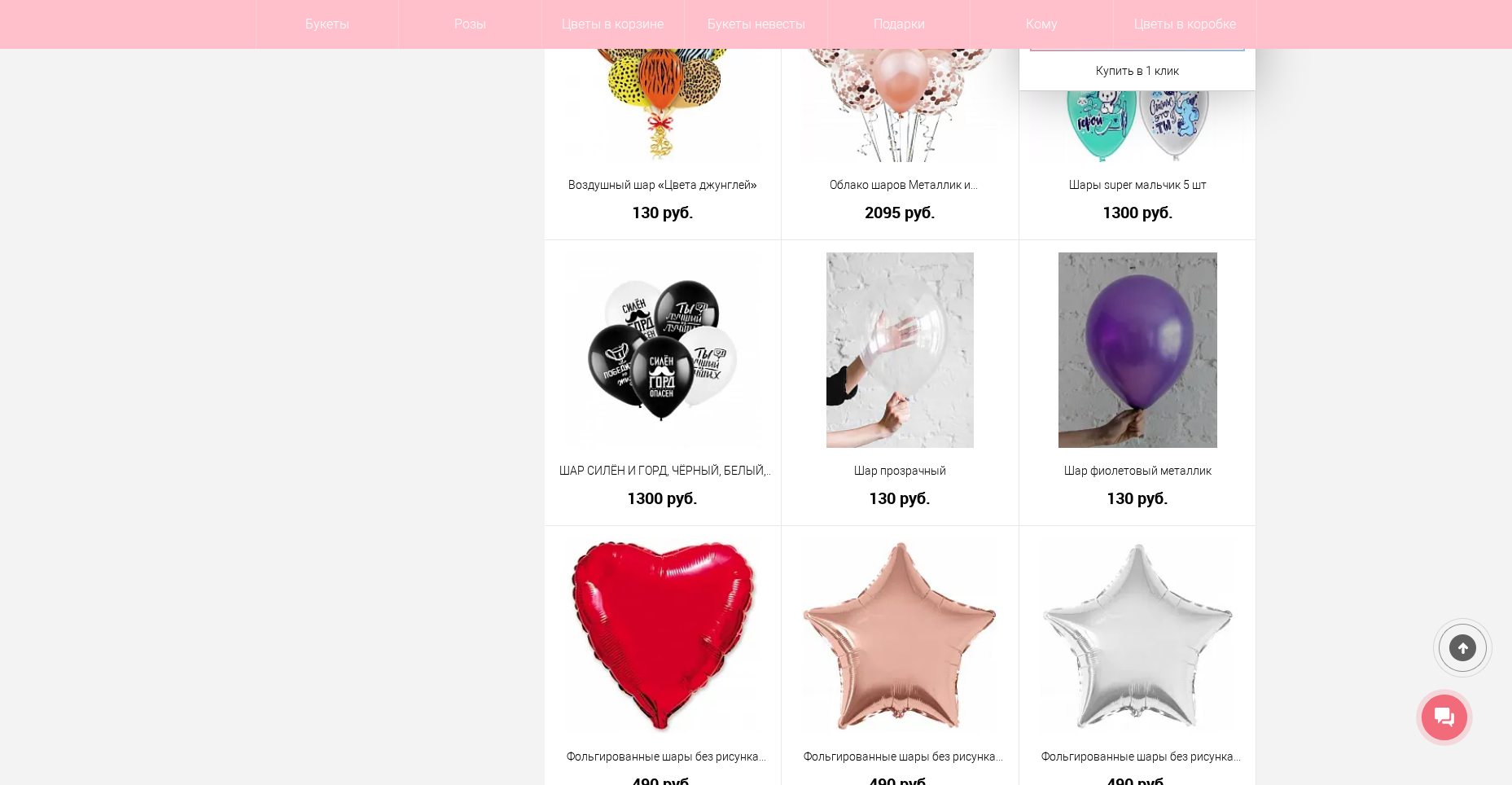
scroll to position [6431, 0]
